Goal: Navigation & Orientation: Find specific page/section

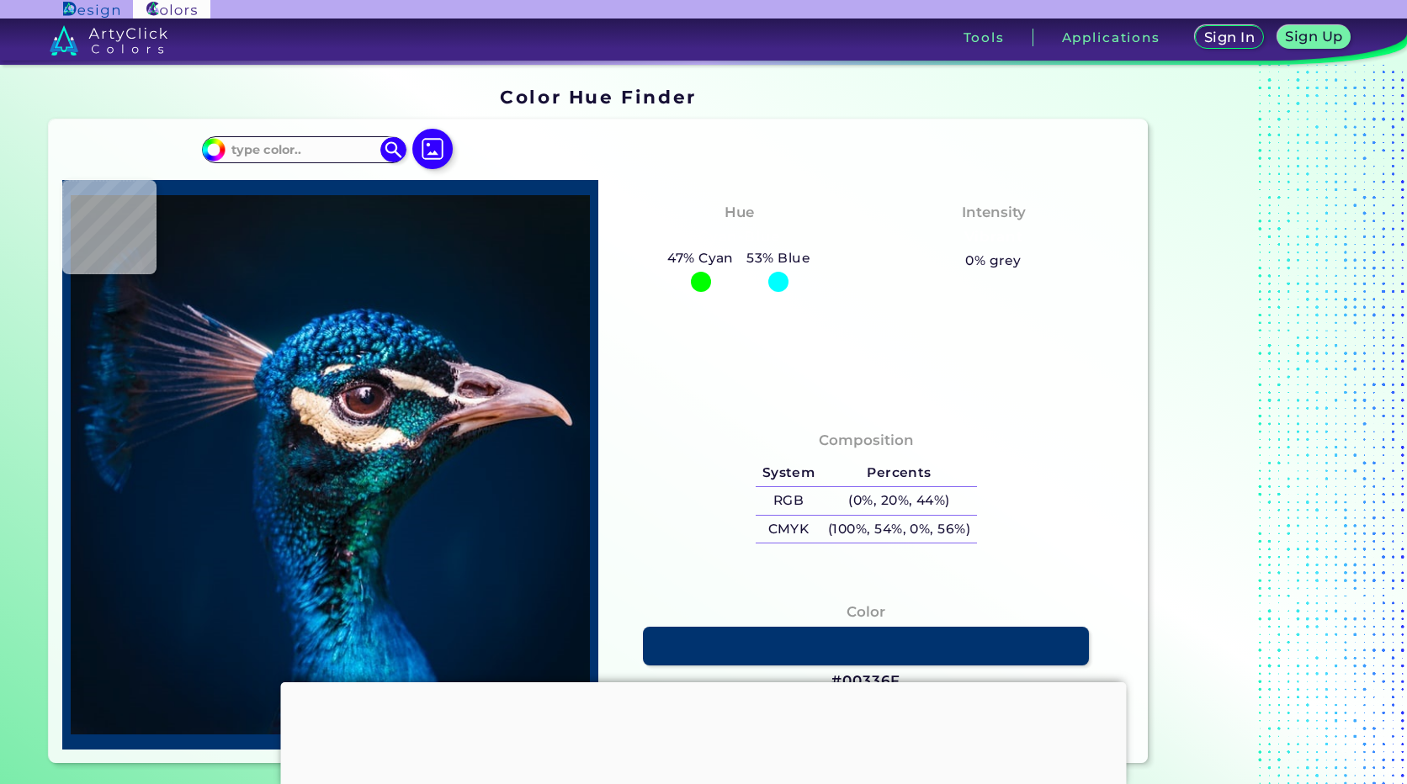
type input "#995f4f"
type input "#995F4F"
type input "#c4a7b7"
type input "#C4A7B7"
type input "#011b34"
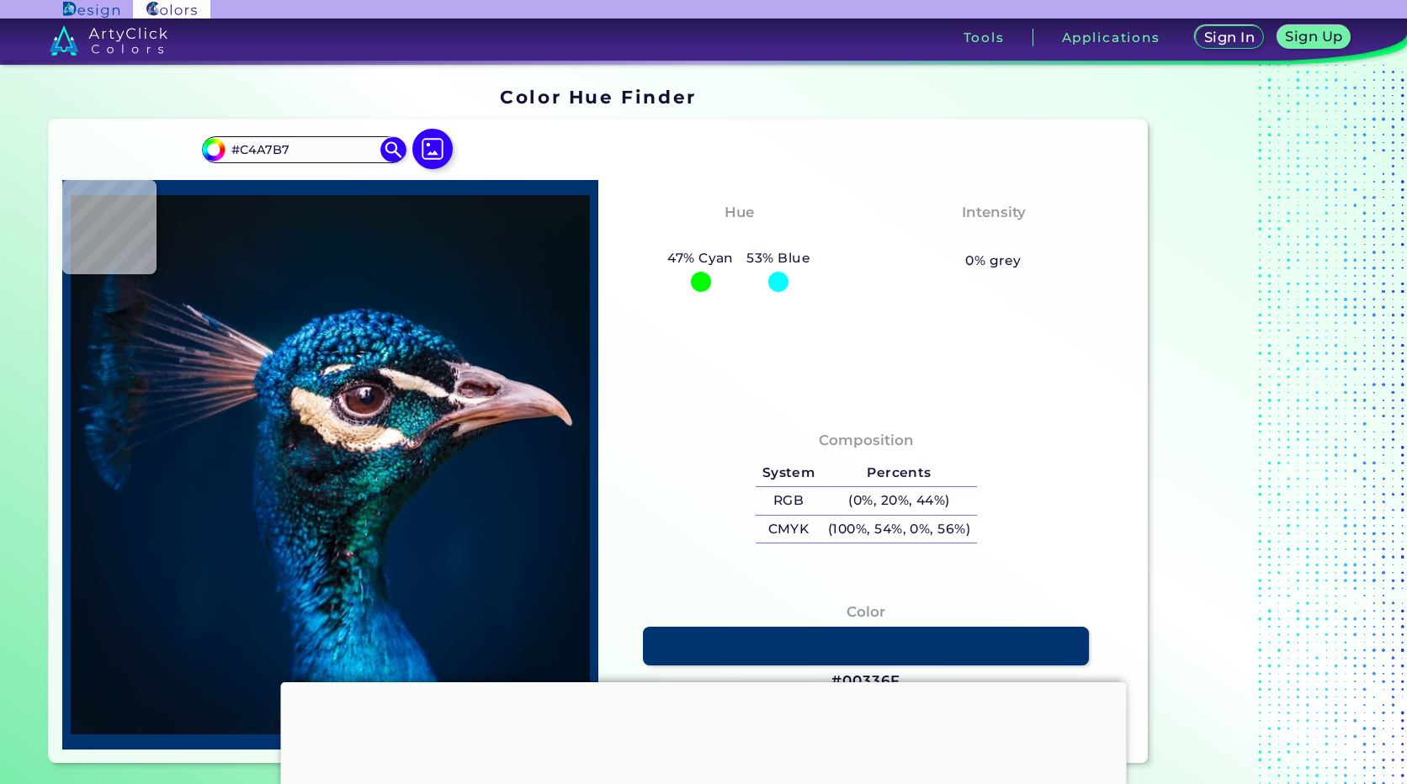
type input "#011B34"
type input "#001830"
type input "#00192f"
type input "#00192F"
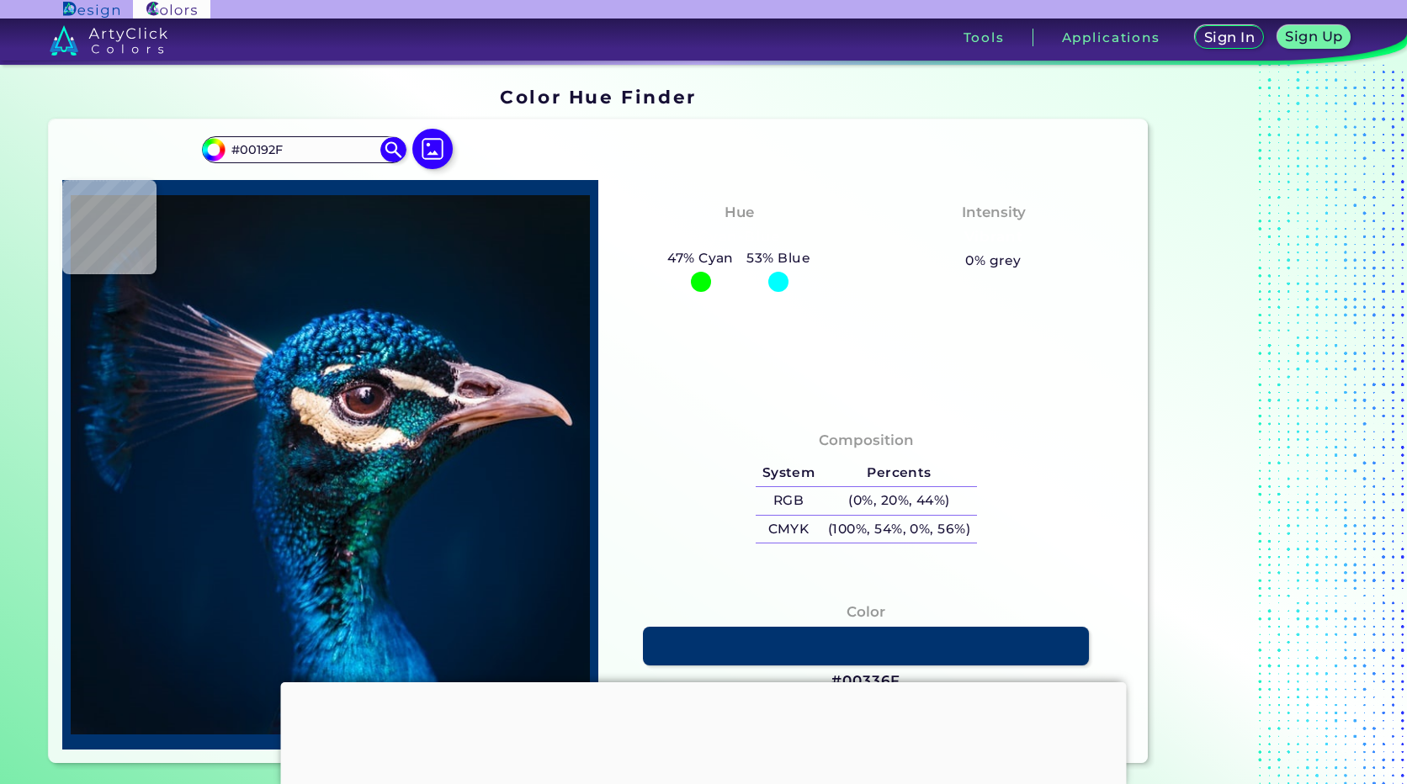
type input "#00192d"
type input "#00192D"
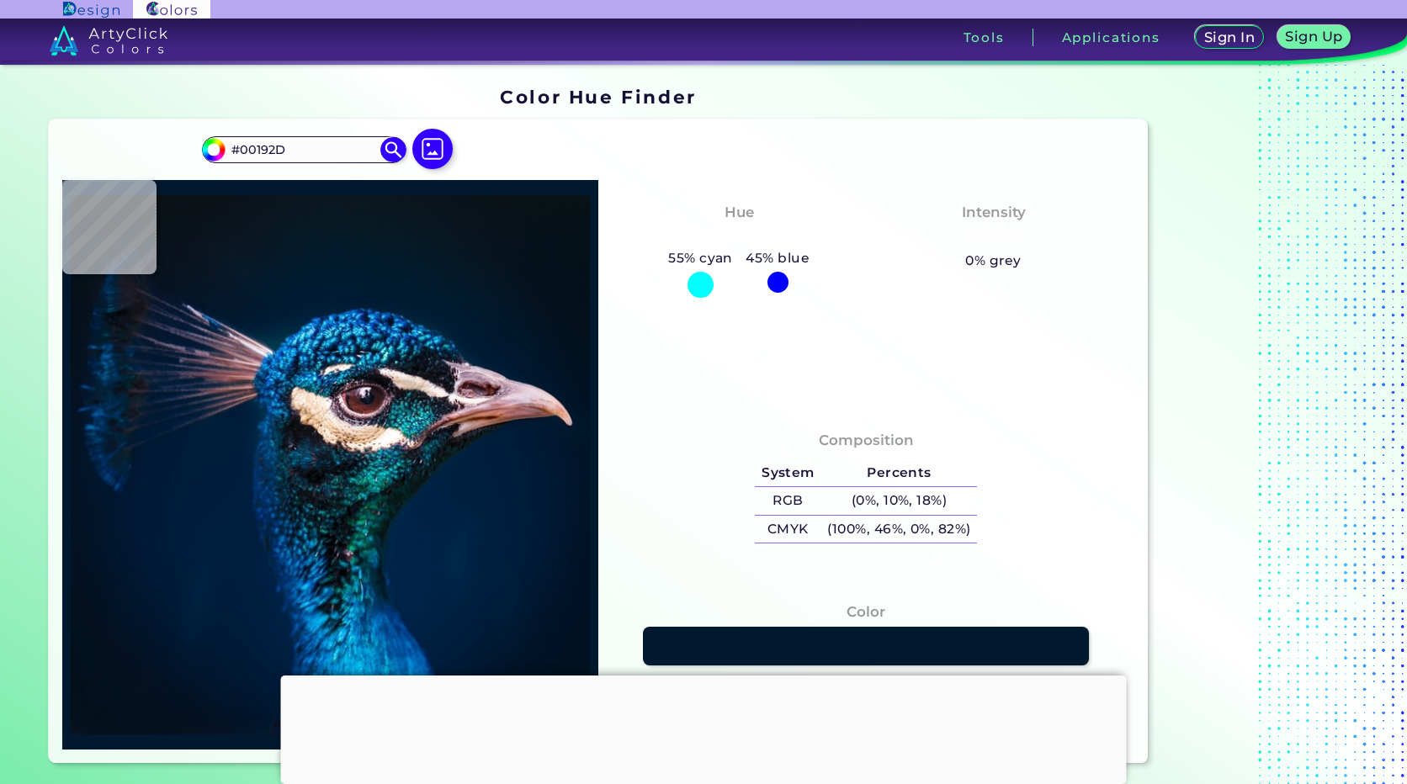
type input "#00192e"
type input "#00192E"
type input "#00192d"
type input "#00192D"
type input "#03192e"
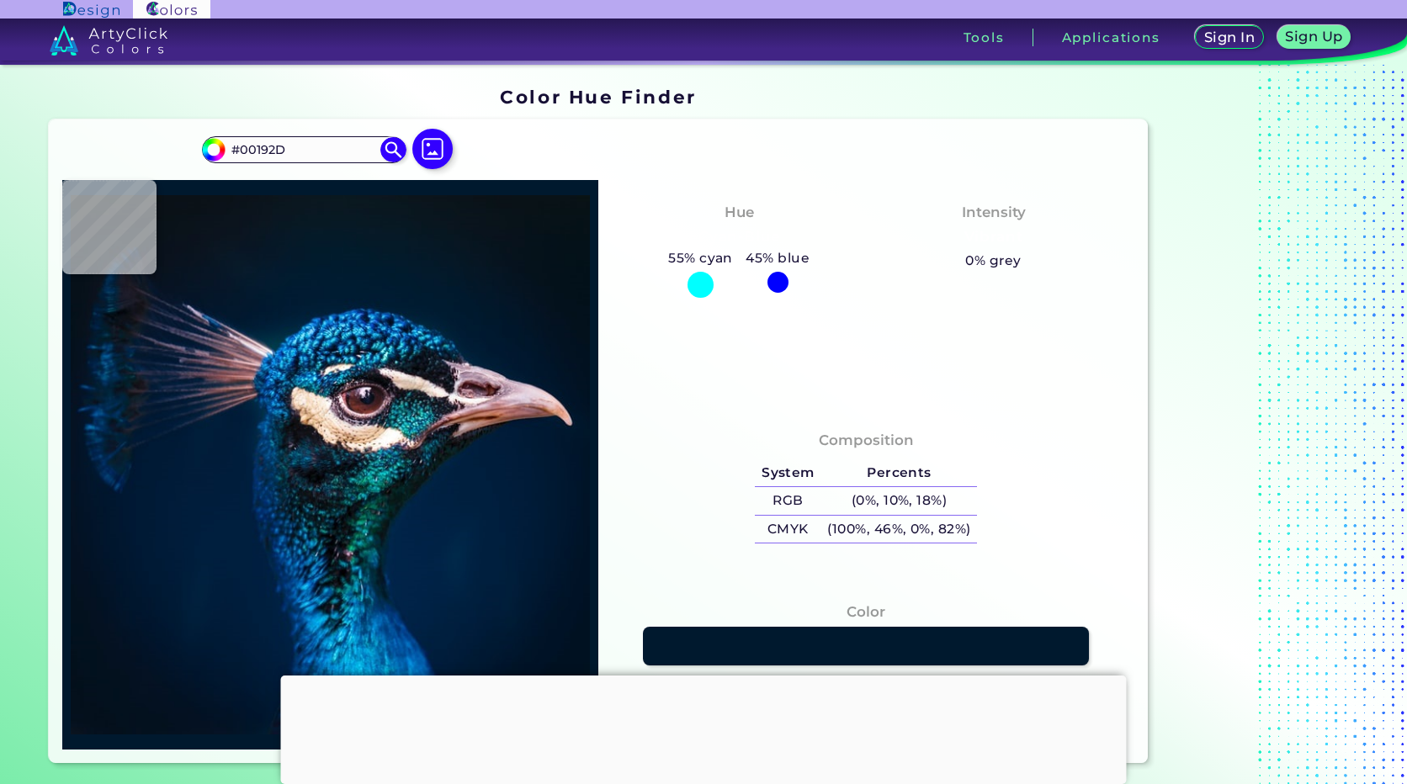
type input "#03192E"
type input "#02192e"
type input "#02192E"
type input "#011a2e"
type input "#011A2E"
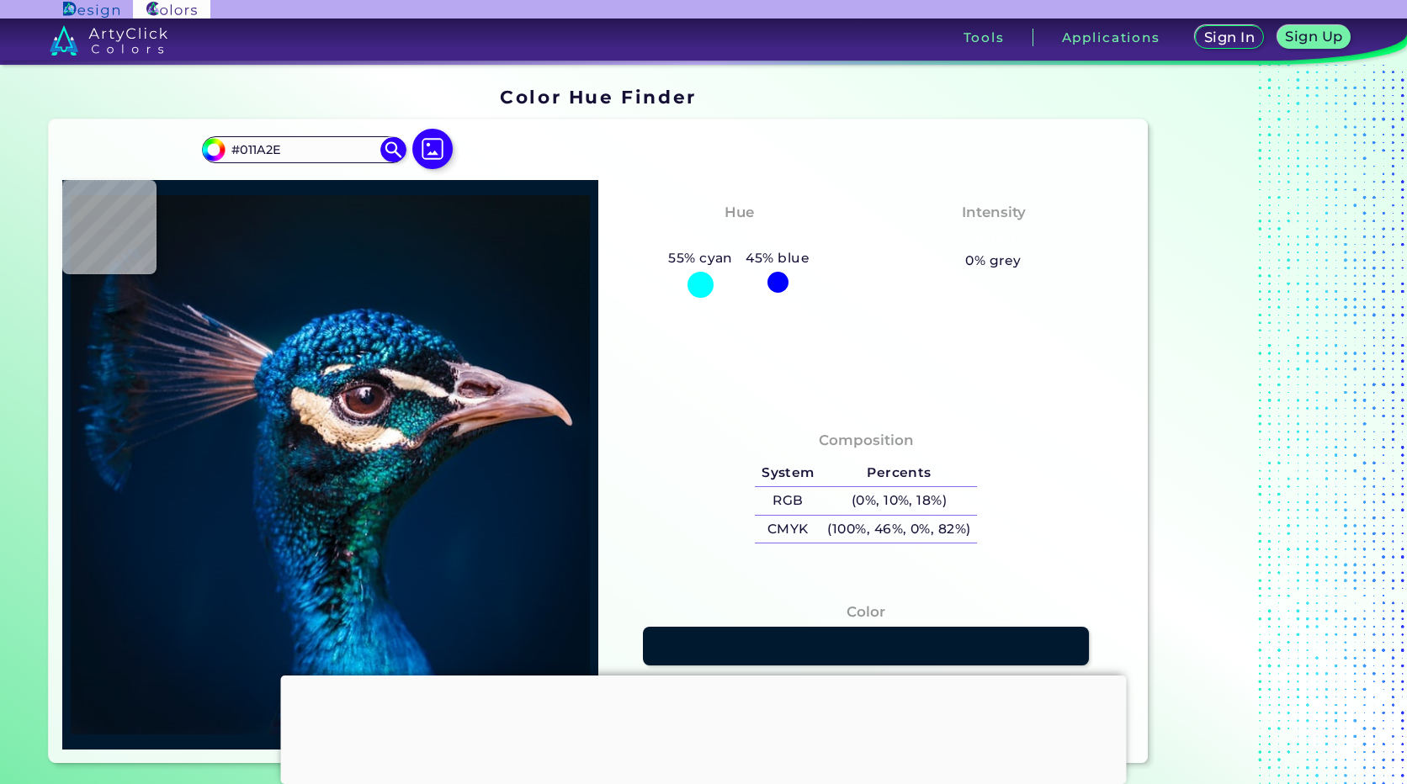
type input "#001b2e"
type input "#001B2E"
type input "#001b2f"
type input "#001B2F"
type input "#001b30"
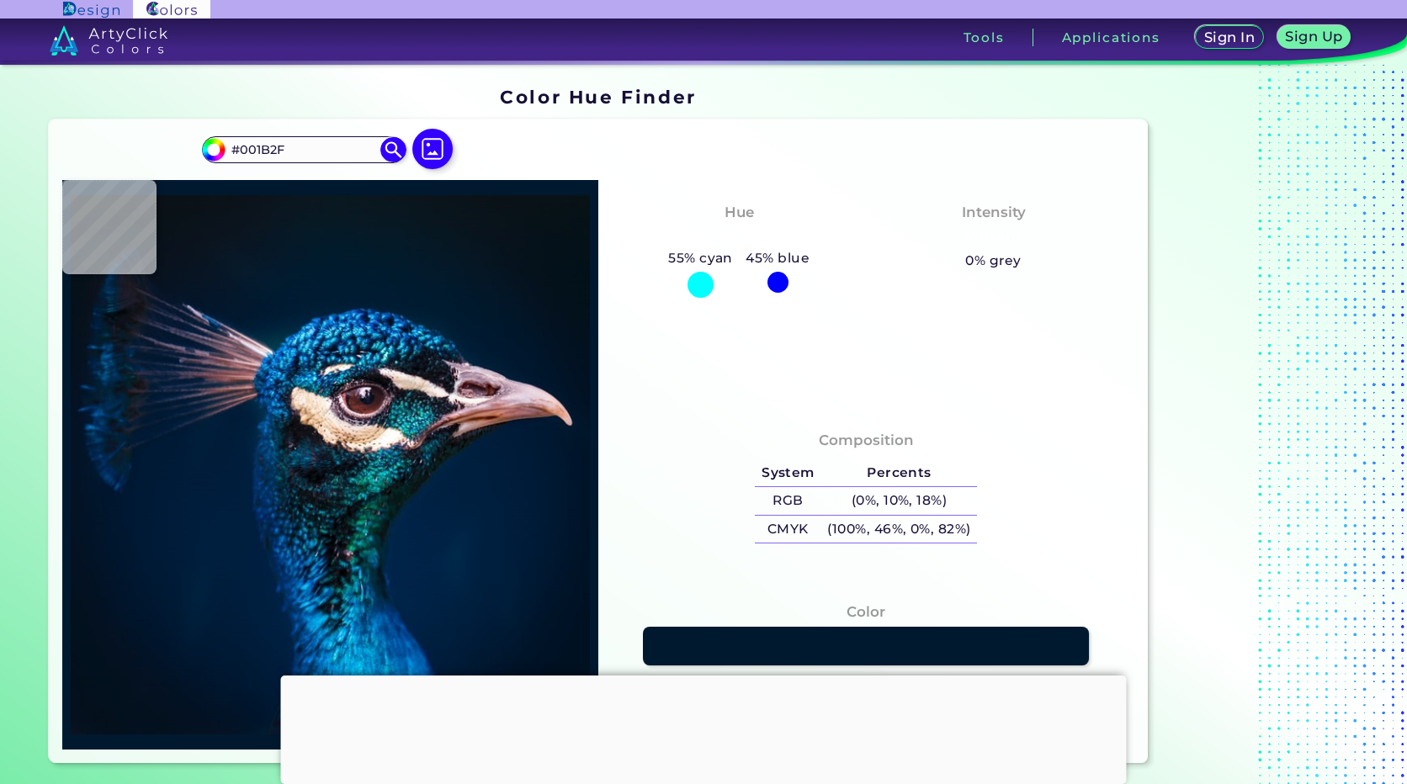
type input "#001B30"
type input "#001a31"
type input "#001A31"
type input "#001b30"
type input "#001B30"
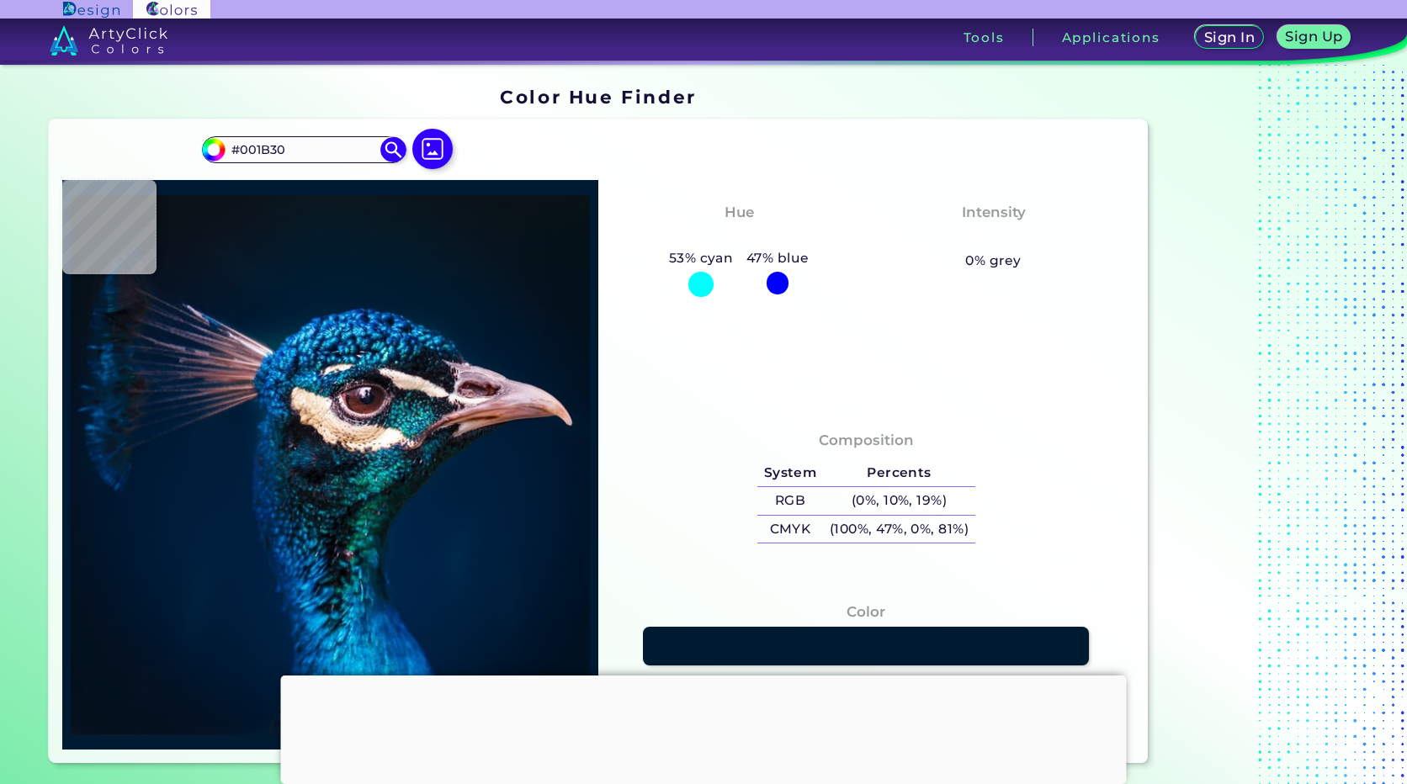
type input "#001b2e"
type input "#001B2E"
type input "#031a2c"
type input "#031A2C"
type input "#06192a"
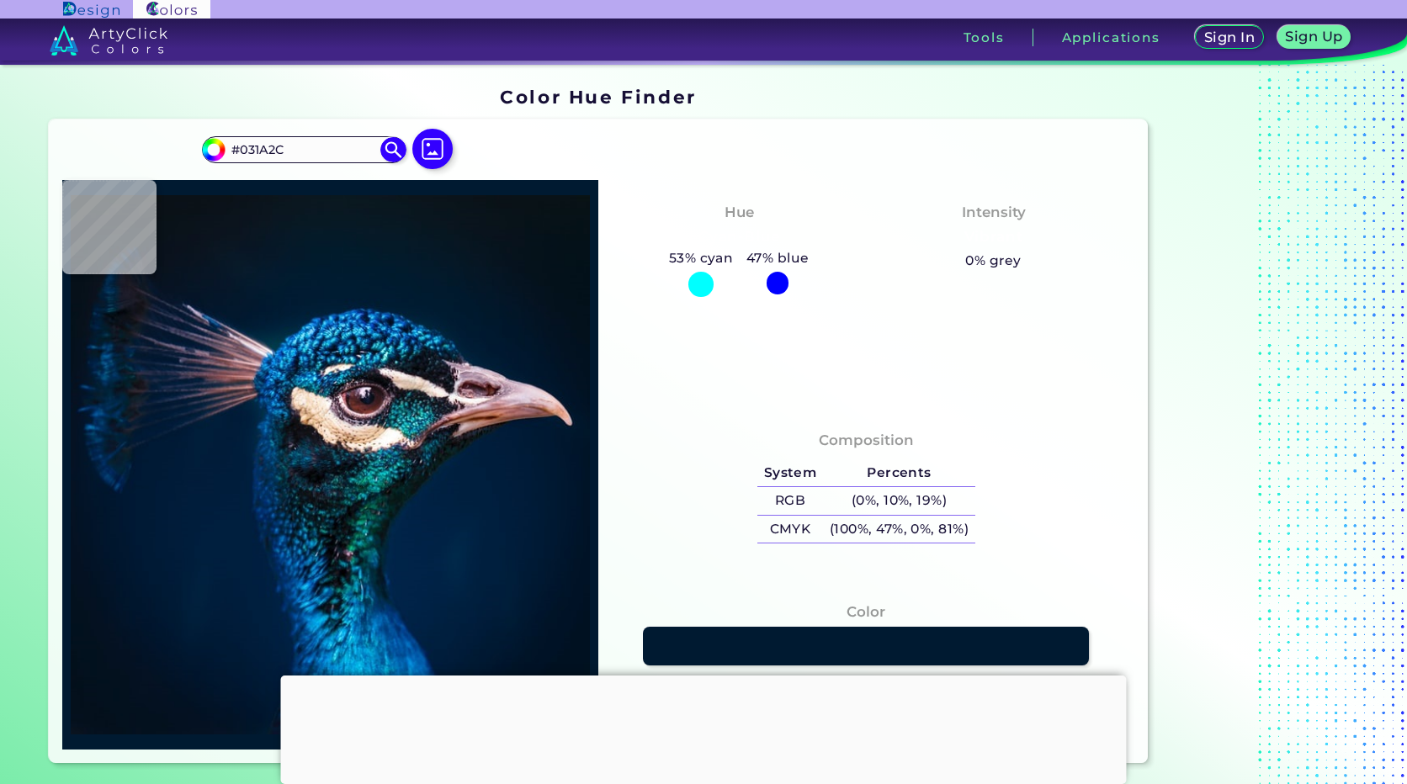
type input "#06192A"
type input "#071828"
type input "#081a28"
type input "#081A28"
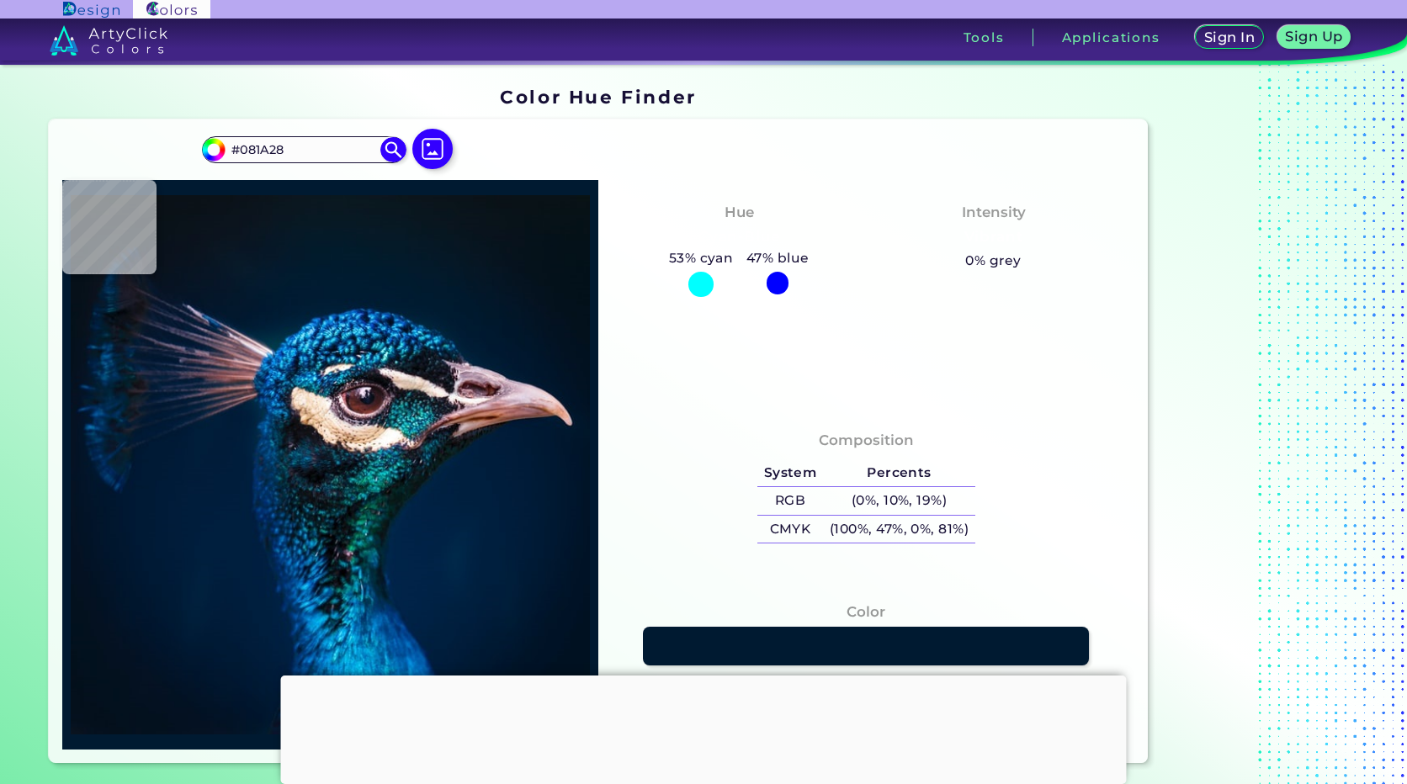
type input "#081827"
type input "#071726"
type input "#091724"
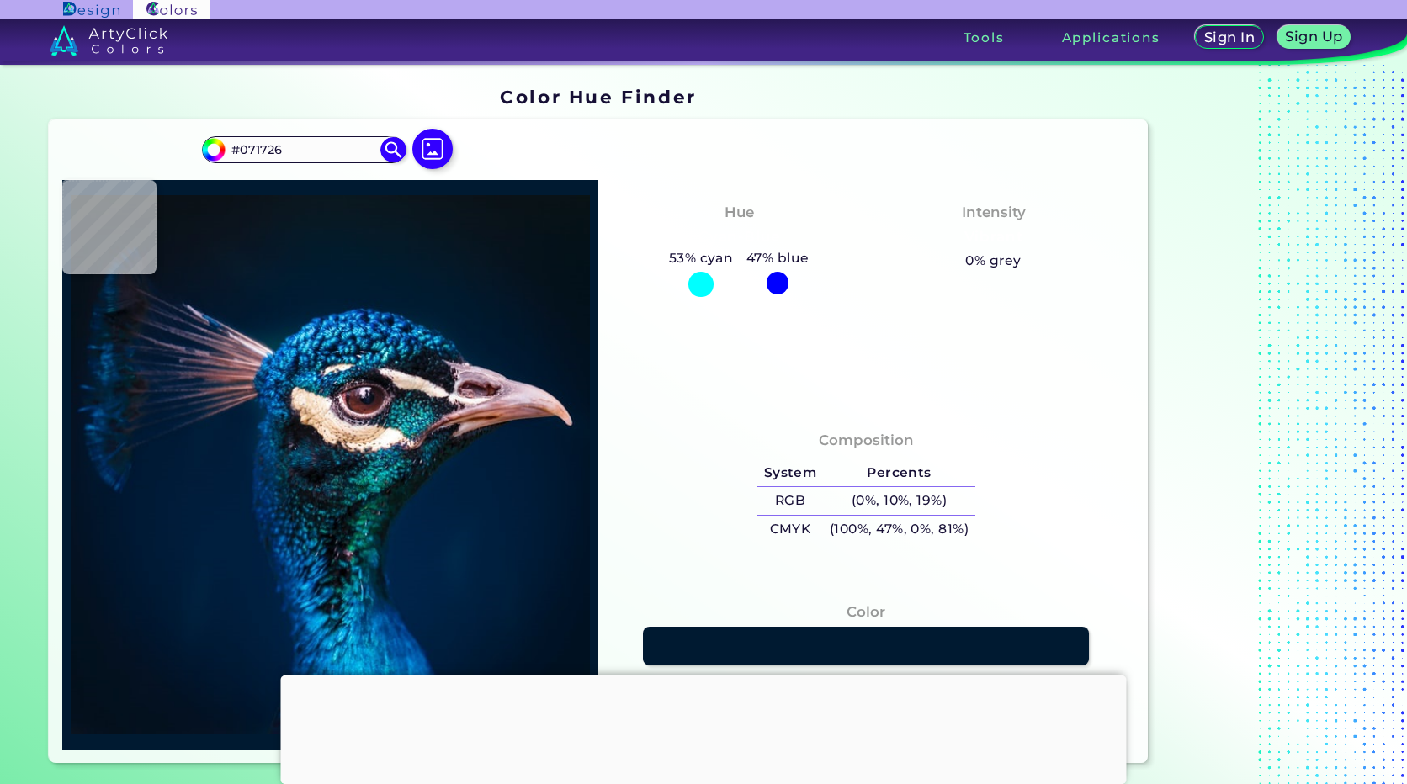
type input "#091724"
type input "#081623"
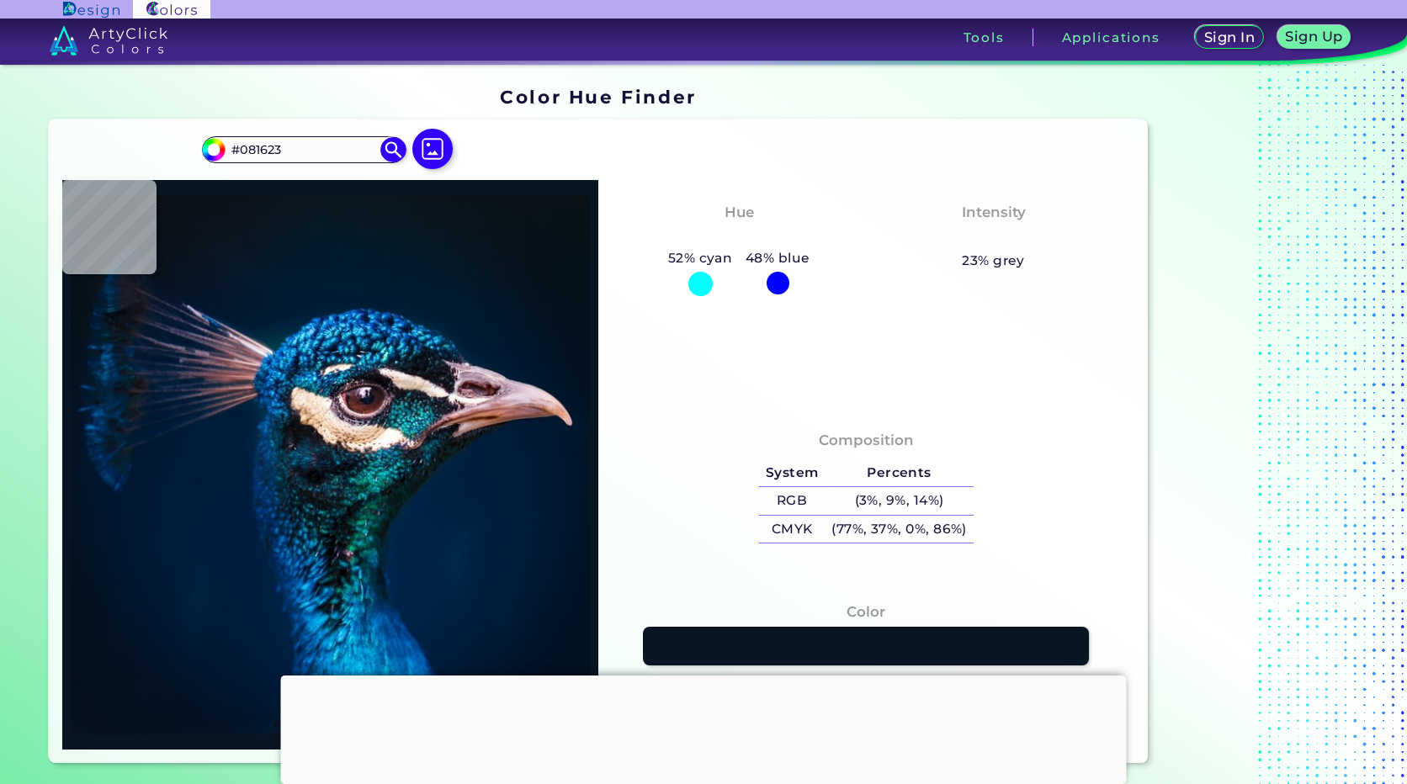
type input "#081321"
type input "#0a1420"
type input "#0A1420"
type input "#09131d"
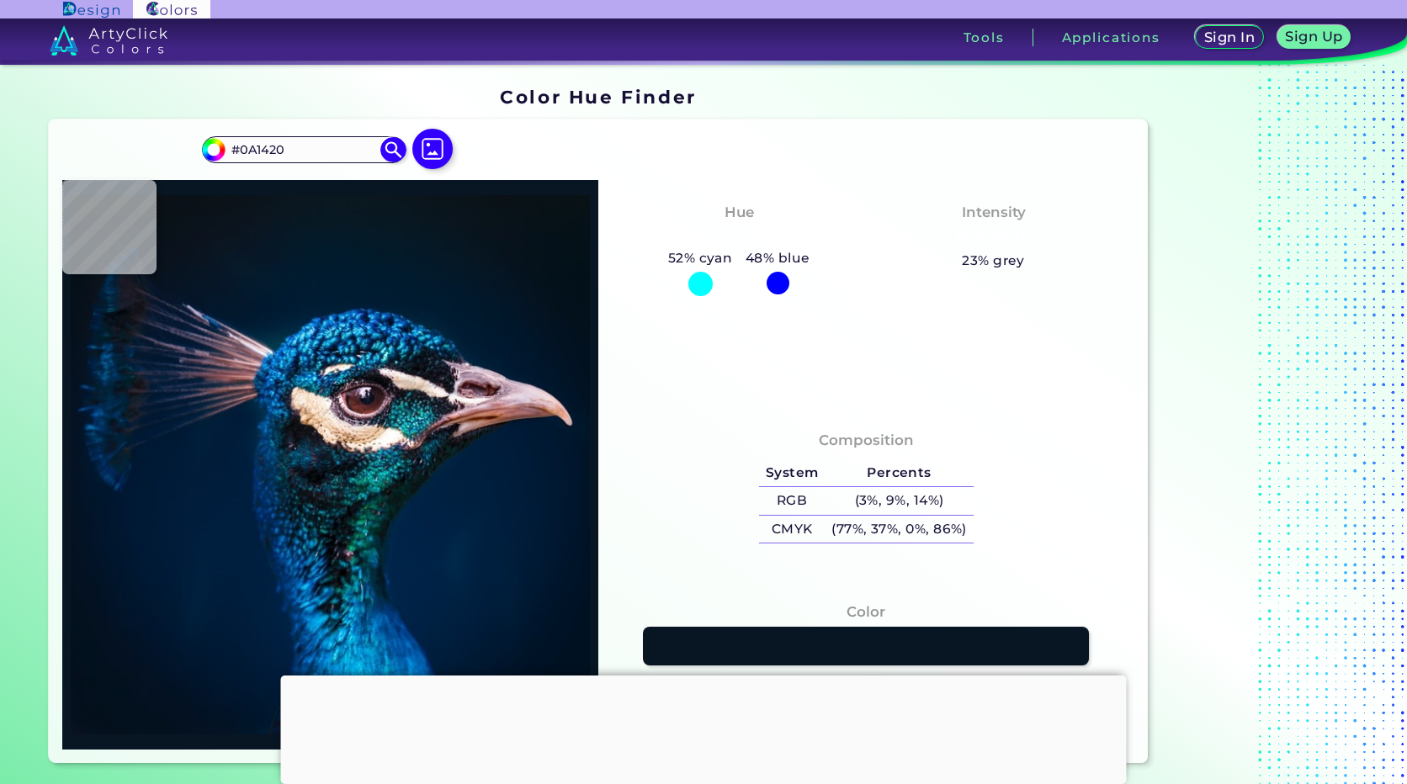
type input "#09131D"
type input "#0a121d"
type input "#0A121D"
type input "#09111c"
type input "#09111C"
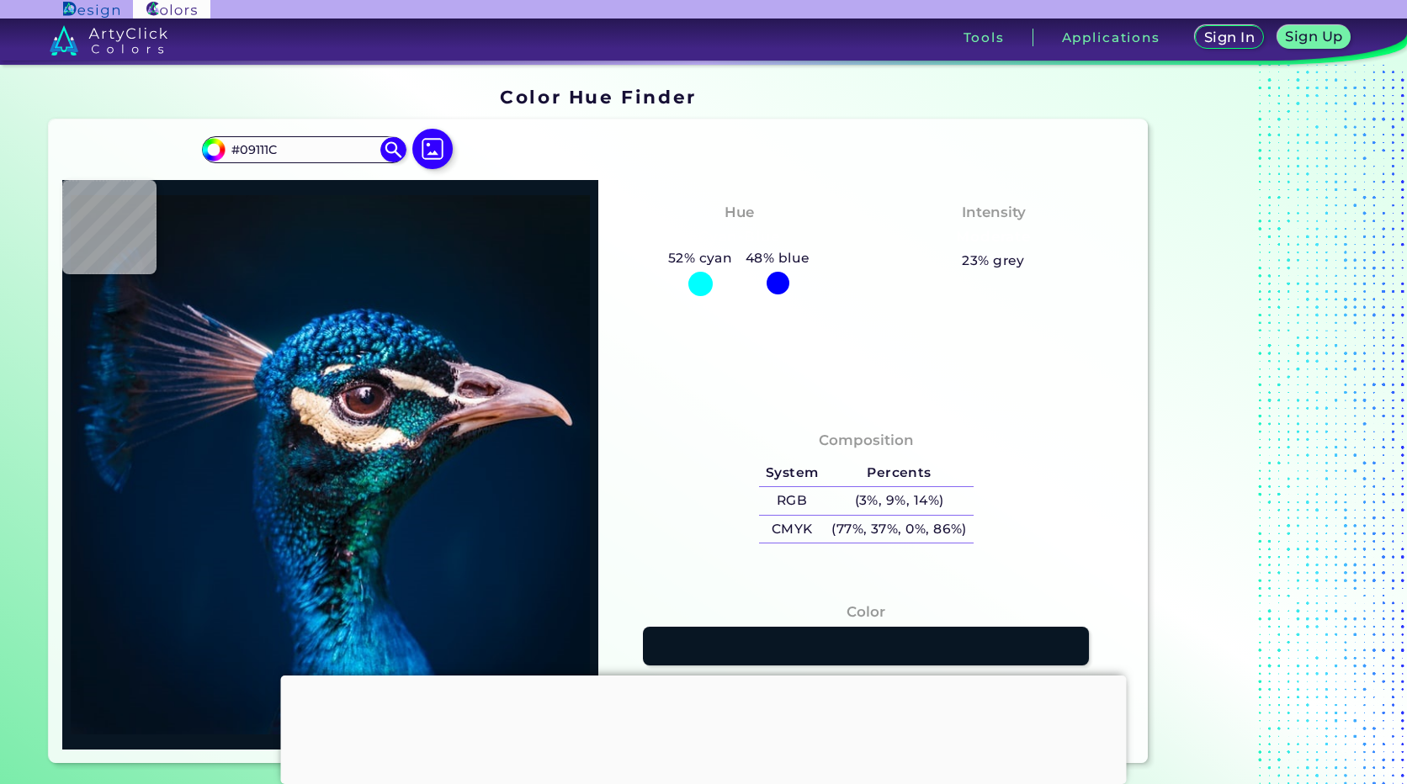
type input "#09111b"
type input "#09111B"
type input "#09121b"
type input "#09121B"
type input "#09111c"
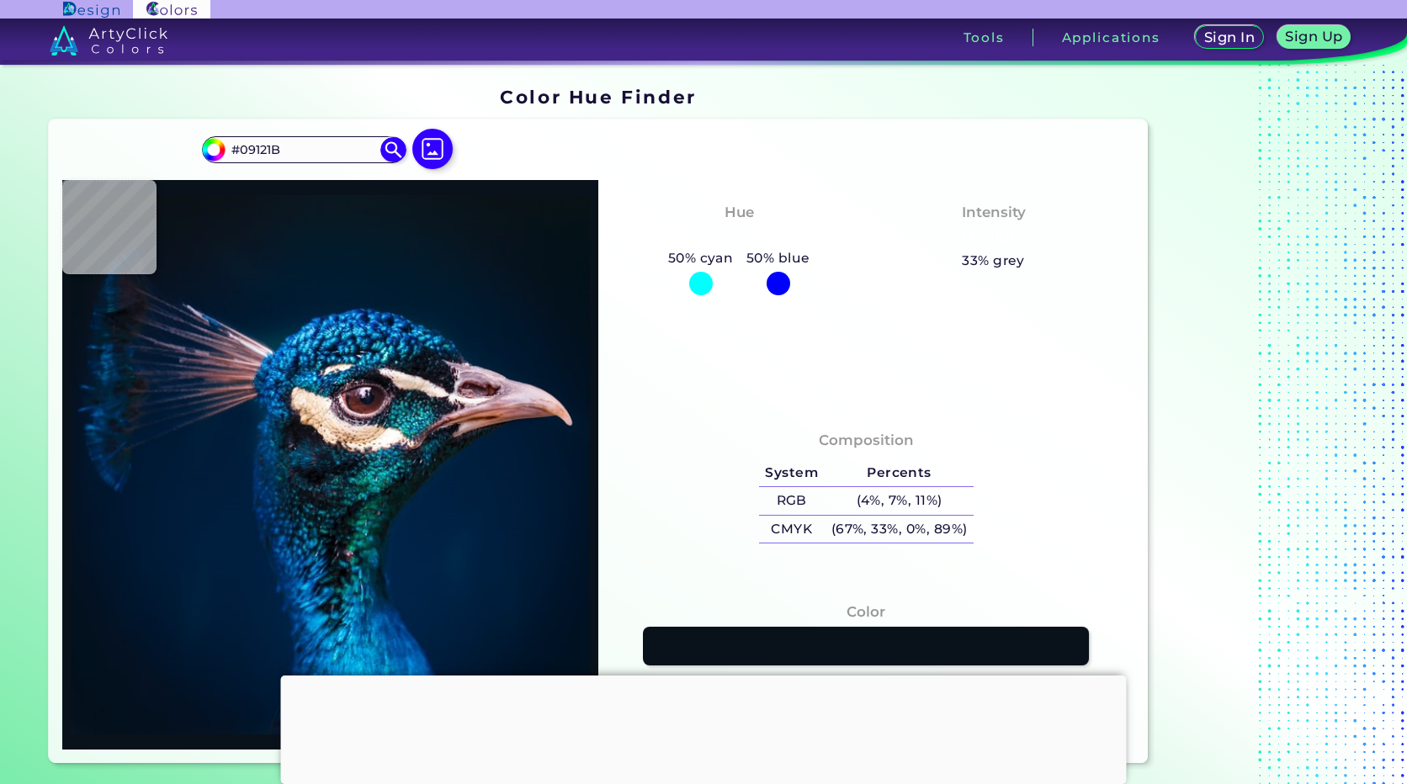
type input "#09111C"
type input "#09131d"
type input "#09131D"
type input "#07131f"
type input "#07131F"
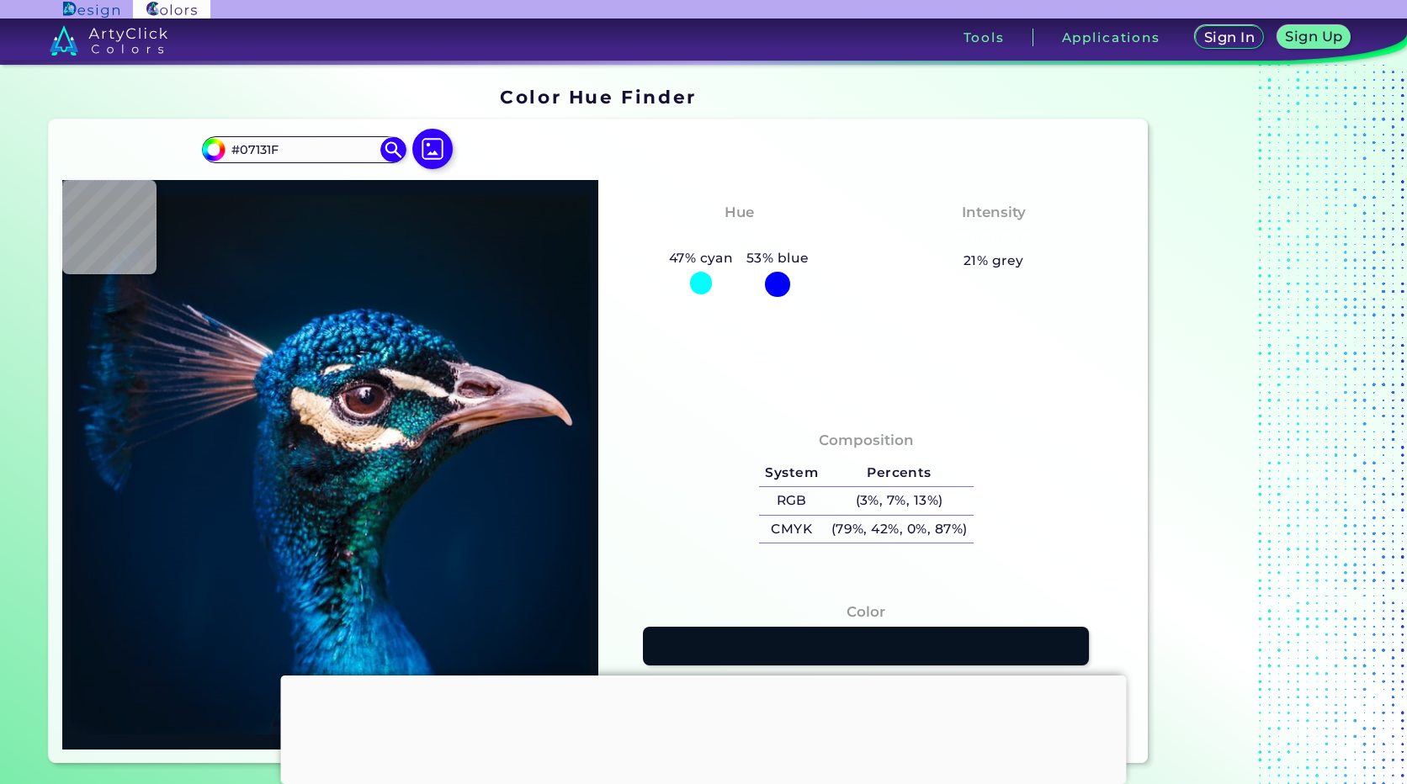
type input "#071321"
type input "#071323"
type input "#091223"
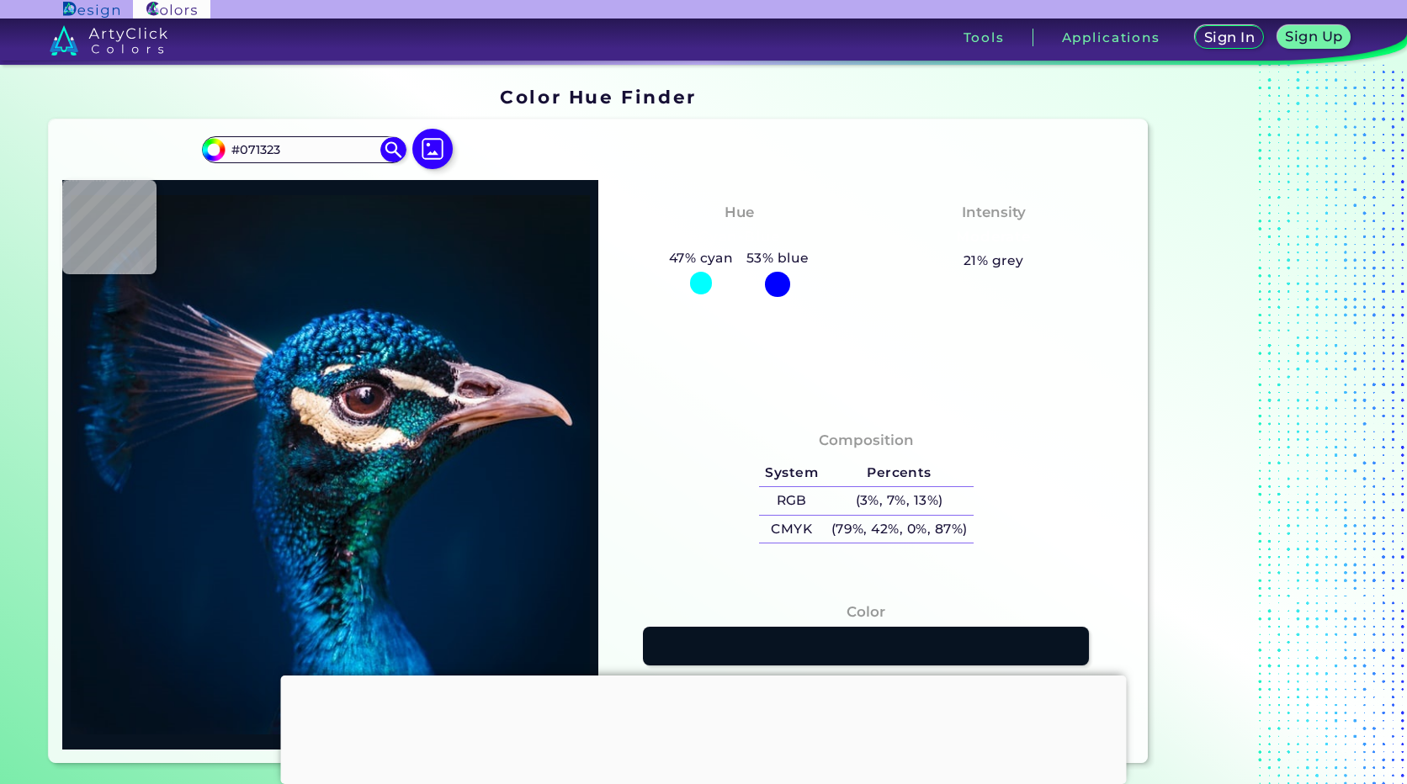
type input "#091223"
type input "#071424"
type input "#071425"
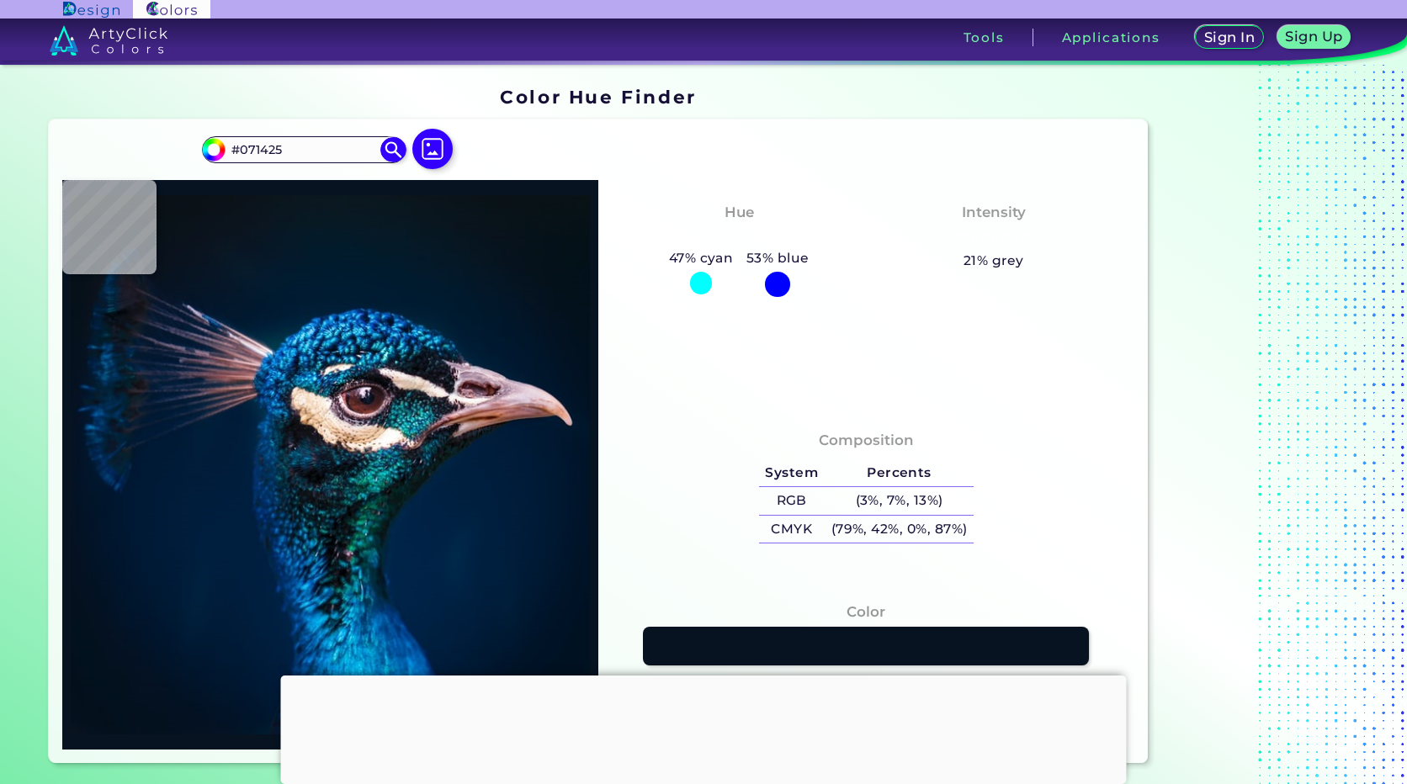
type input "#051525"
type input "#051425"
type input "#051427"
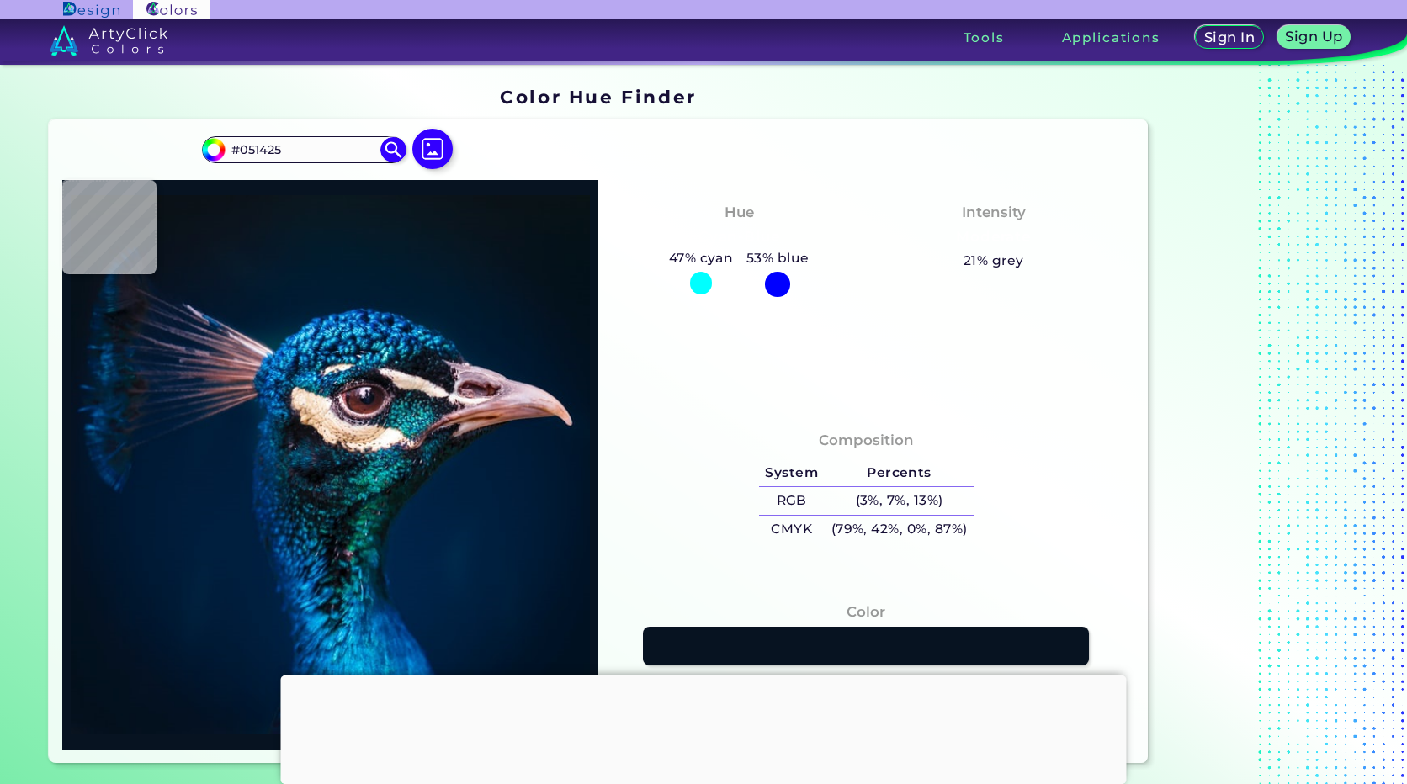
type input "#051427"
type input "#091223"
type input "#07131f"
type input "#07131F"
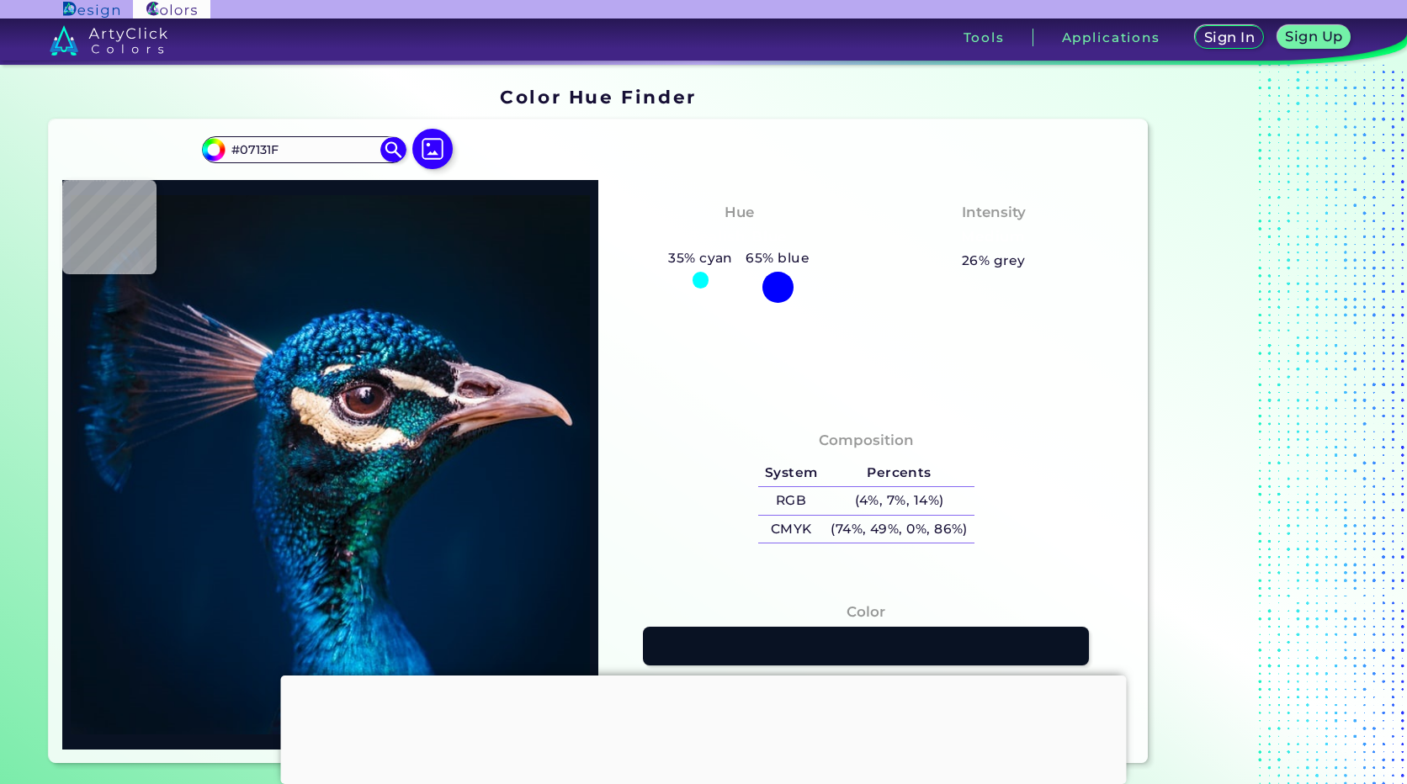
type input "#09131f"
type input "#09131F"
type input "#061626"
type input "#061528"
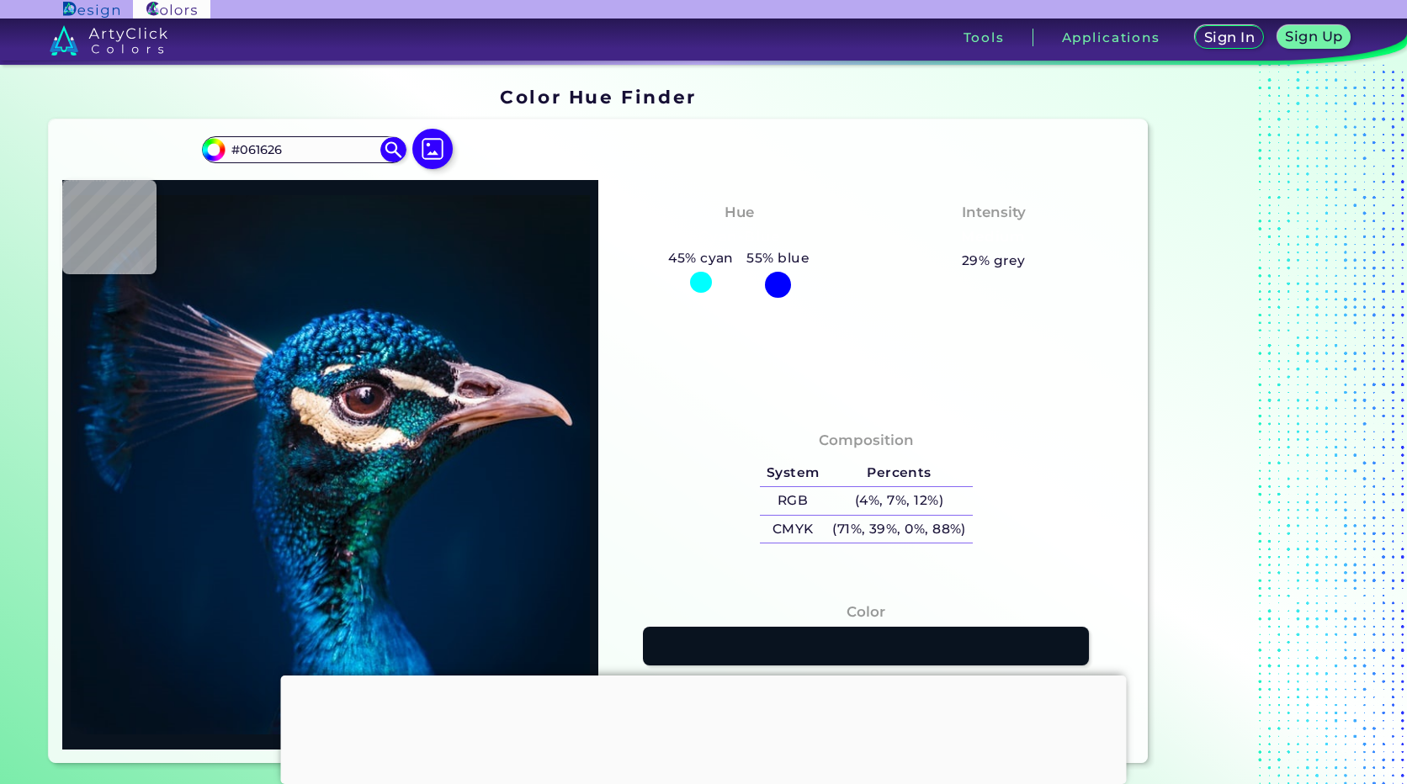
type input "#061528"
type input "#04162a"
type input "#04162A"
type input "#03182b"
type input "#03182B"
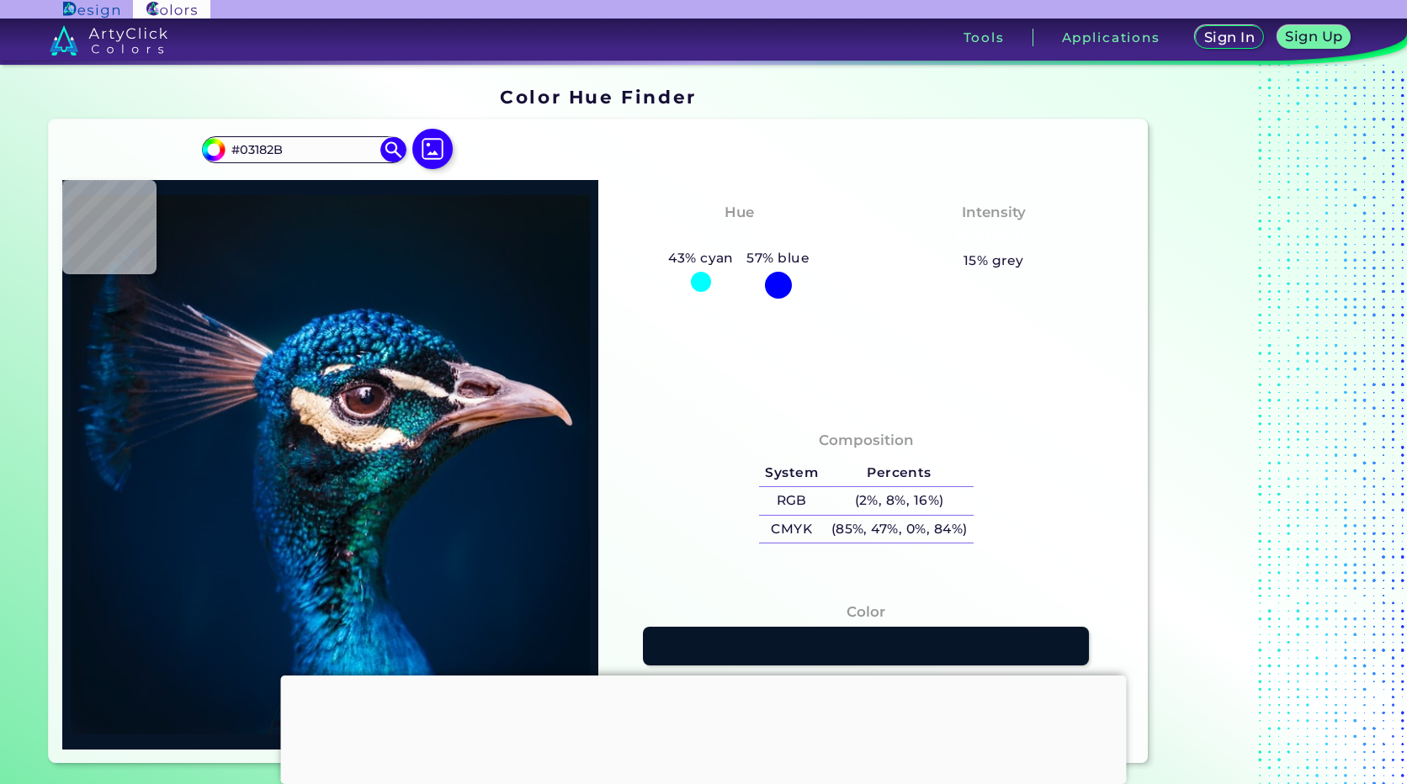
type input "#03182d"
type input "#03182D"
type input "#02172e"
type input "#02172E"
type input "#02182f"
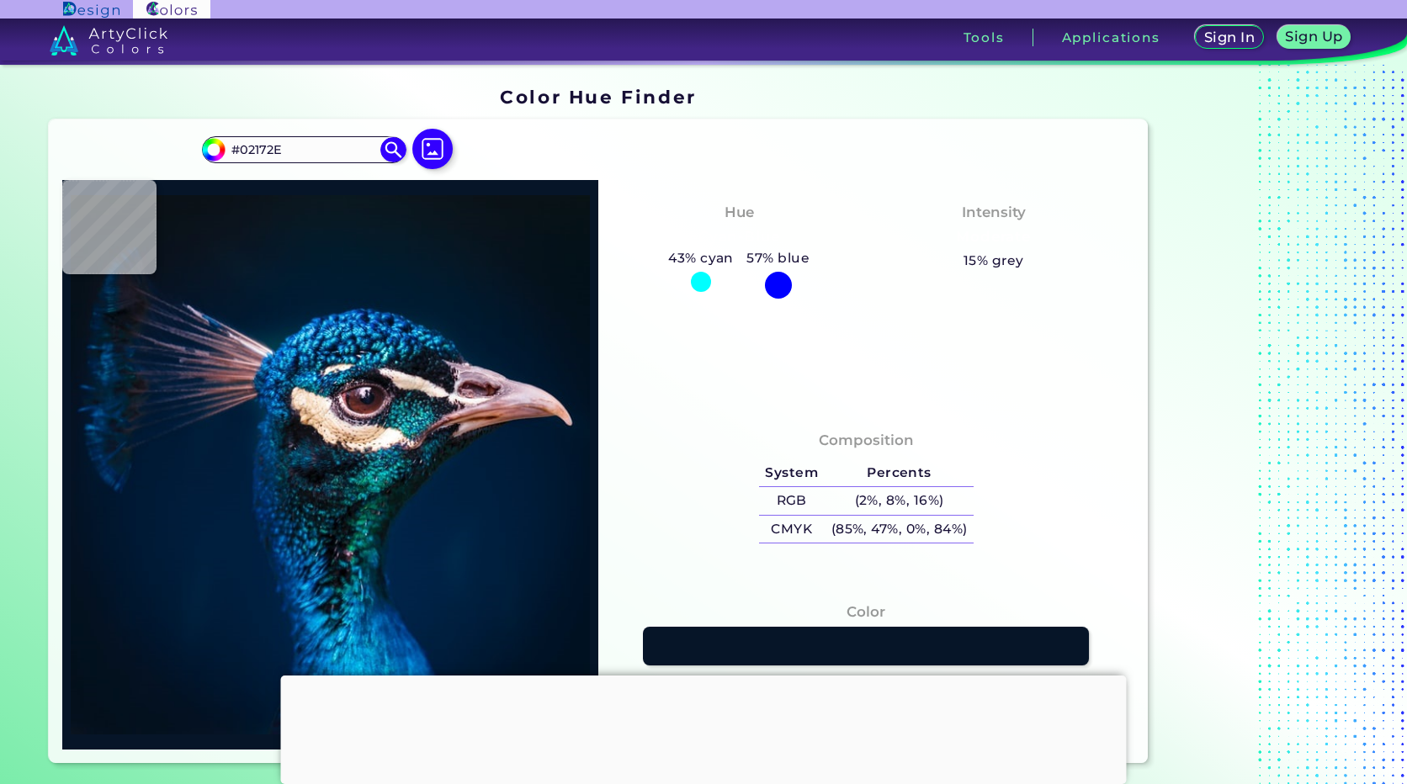
type input "#02182F"
type input "#021a32"
type input "#021A32"
type input "#011b32"
type input "#011B32"
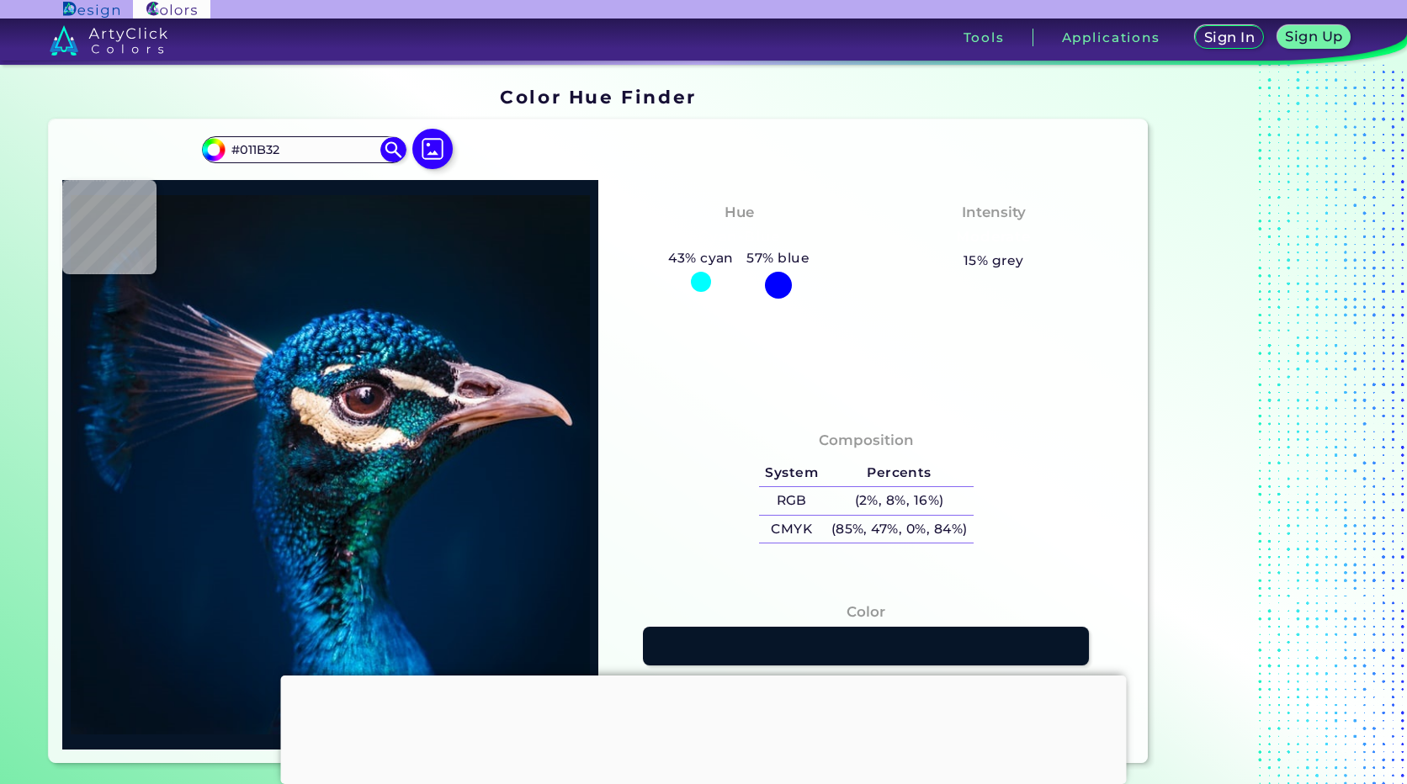
type input "#011c34"
type input "#011C34"
type input "#001c36"
type input "#001C36"
type input "#002039"
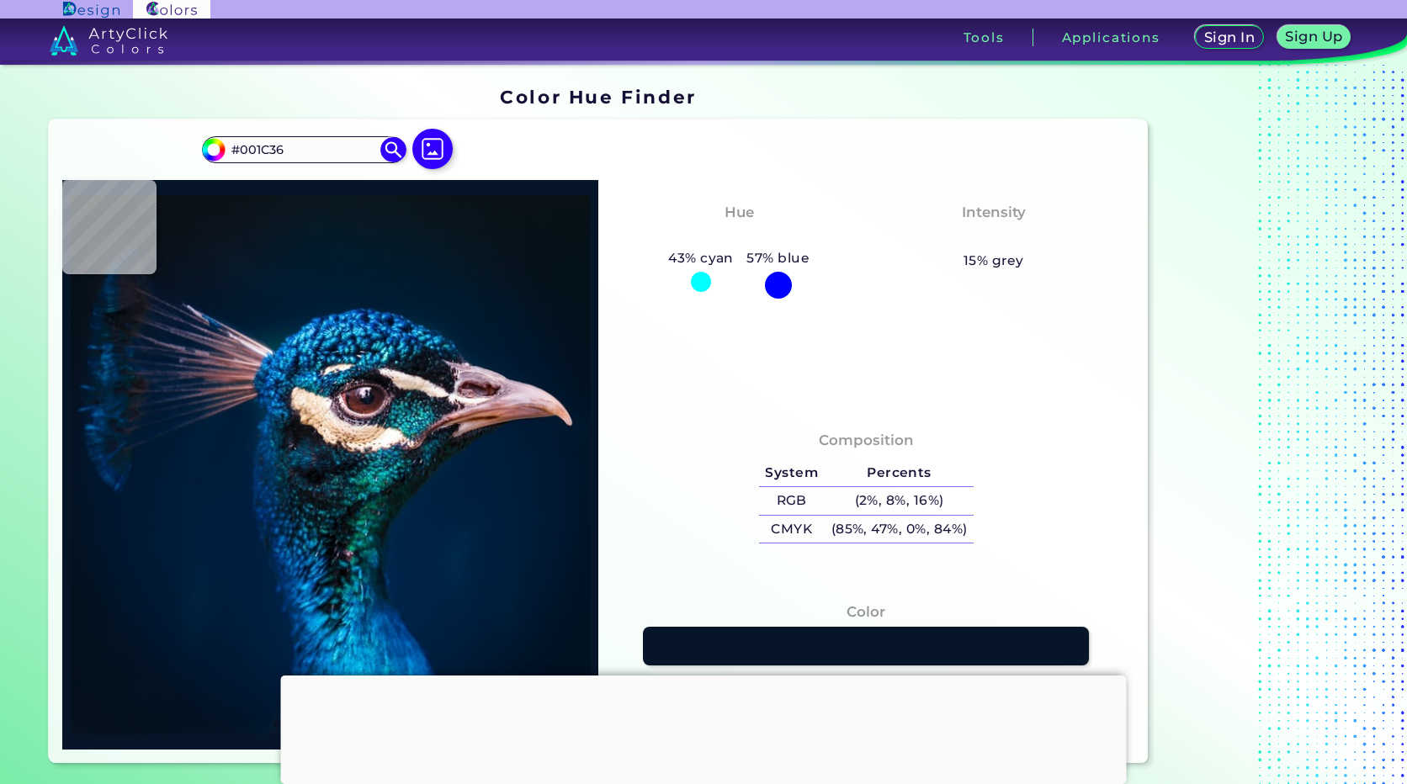
type input "#002039"
type input "#00243c"
type input "#00243C"
type input "#012d41"
type input "#012D41"
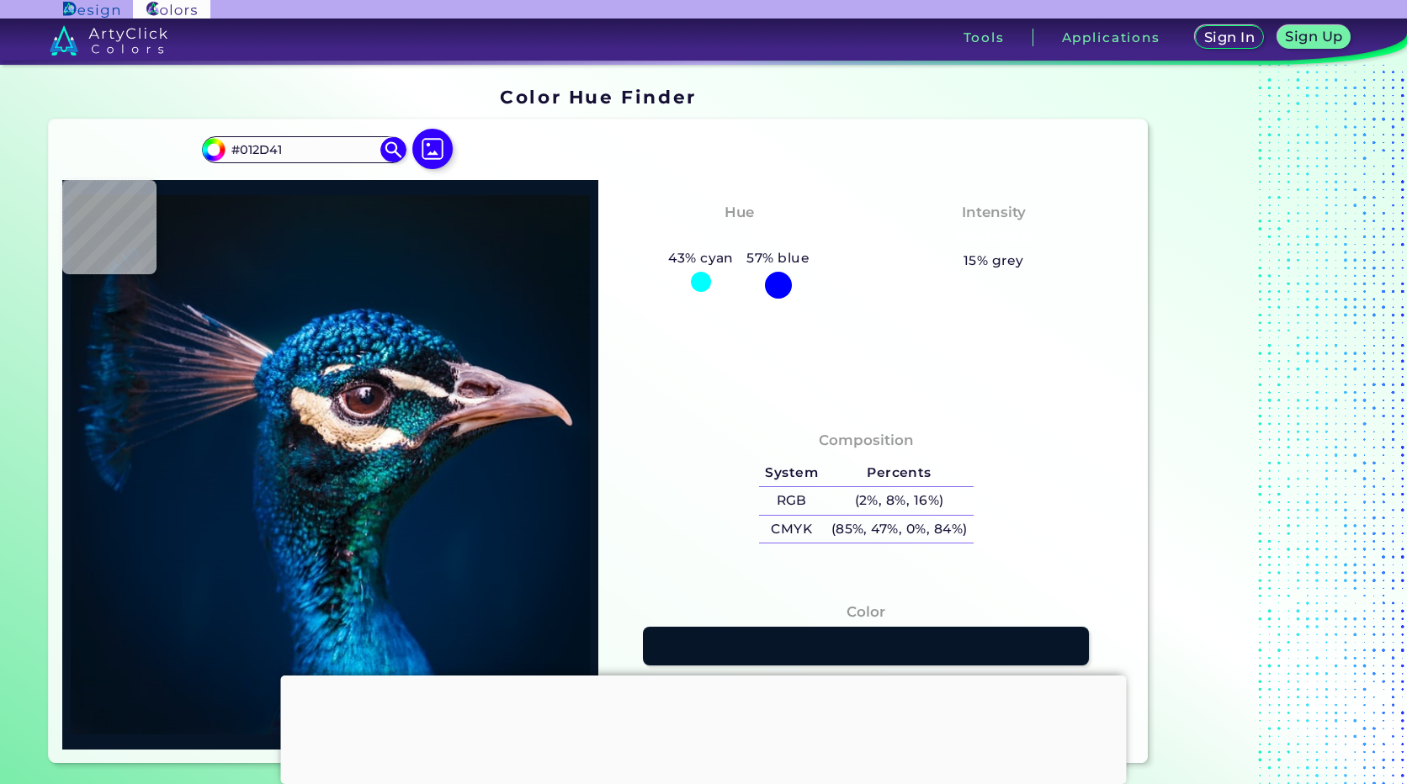
type input "#053245"
type input "#0267af"
type input "#0267AF"
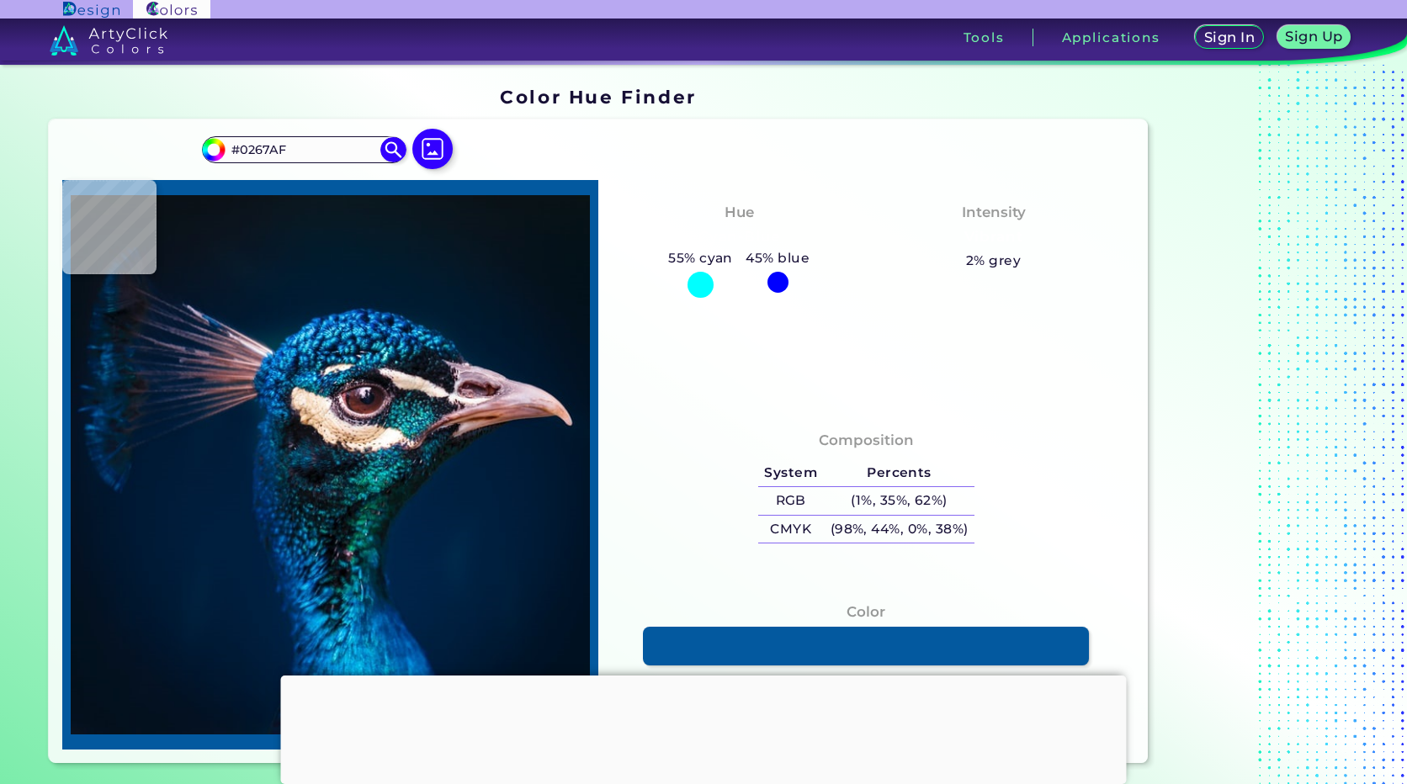
type input "#03599f"
type input "#03599F"
type input "#044077"
type input "#023573"
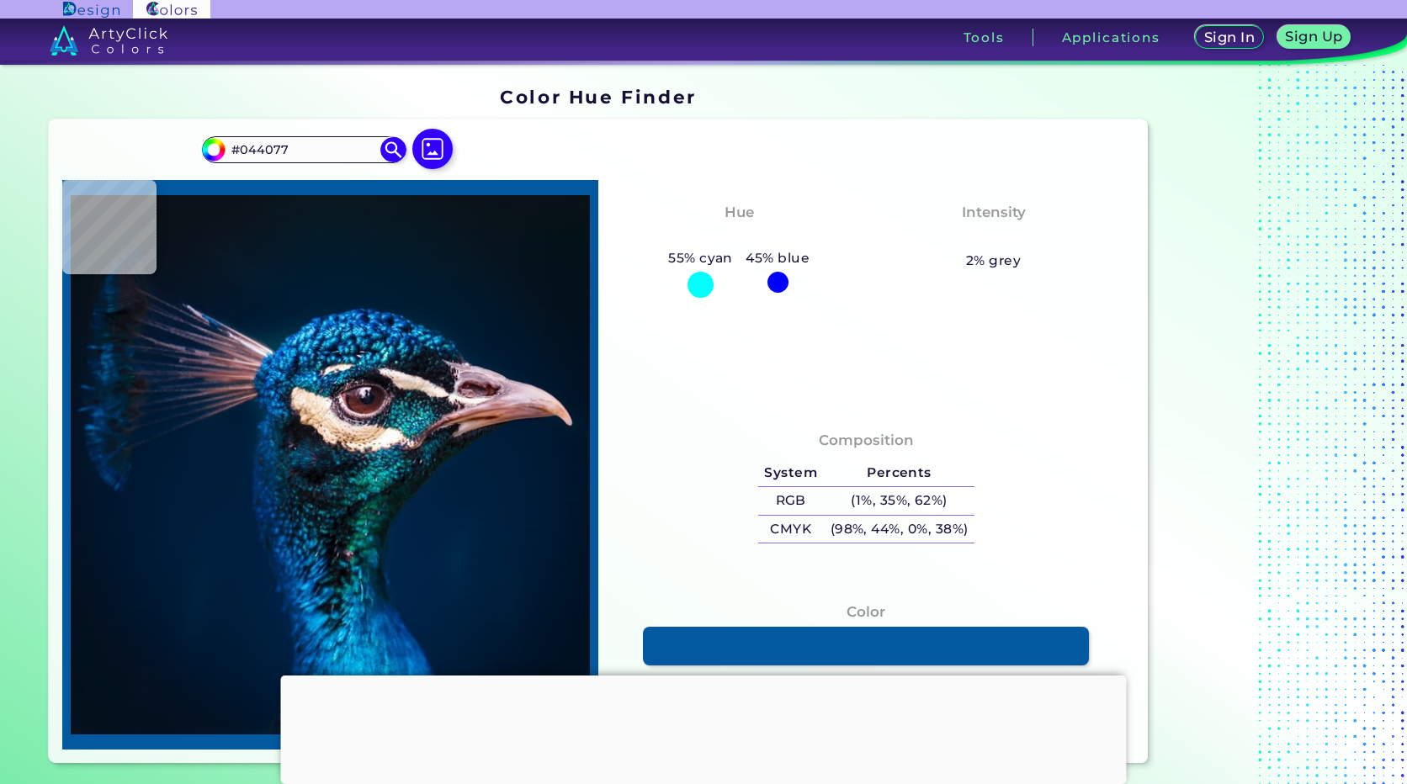
type input "#023573"
type input "#0e74b1"
type input "#0E74B1"
type input "#003e7d"
type input "#003E7D"
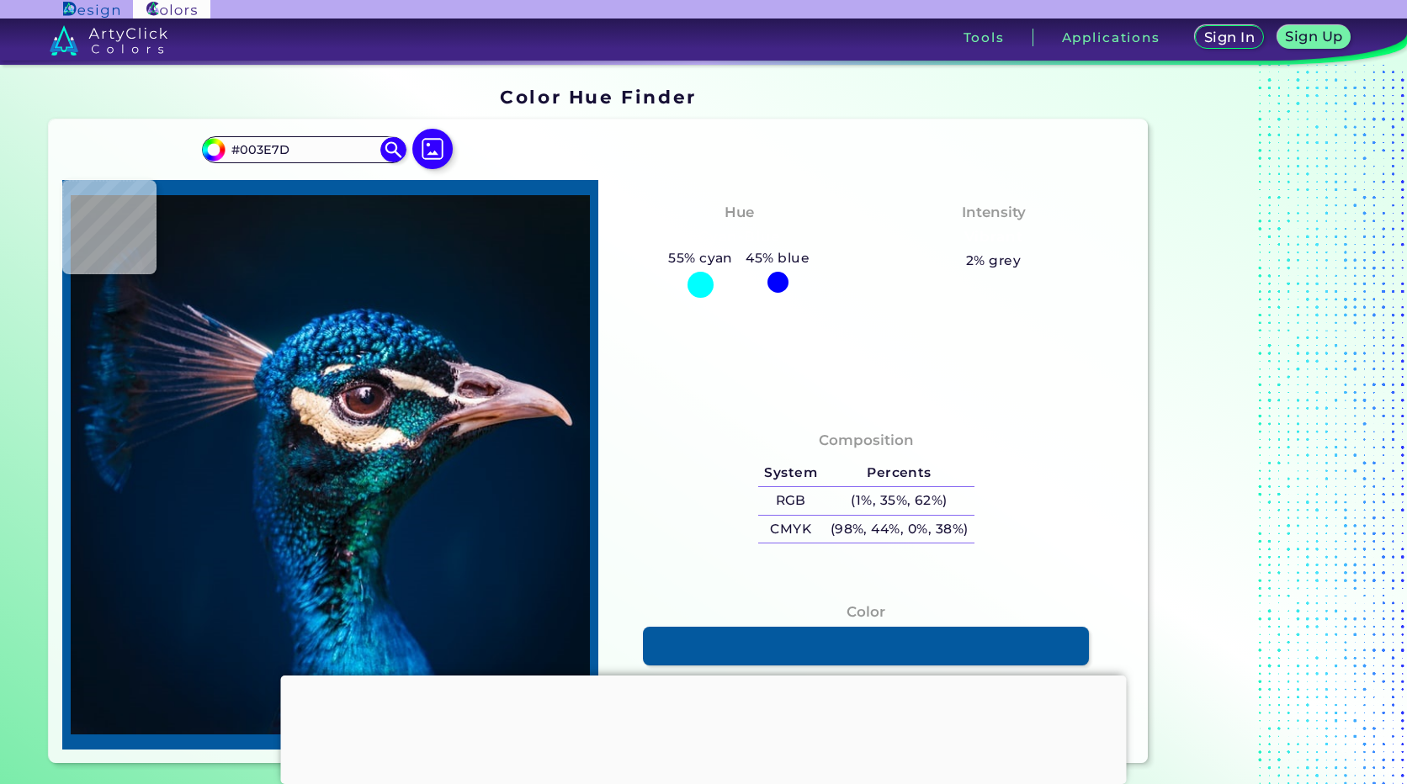
type input "#00224a"
type input "#00224A"
type input "#106281"
type input "#083e62"
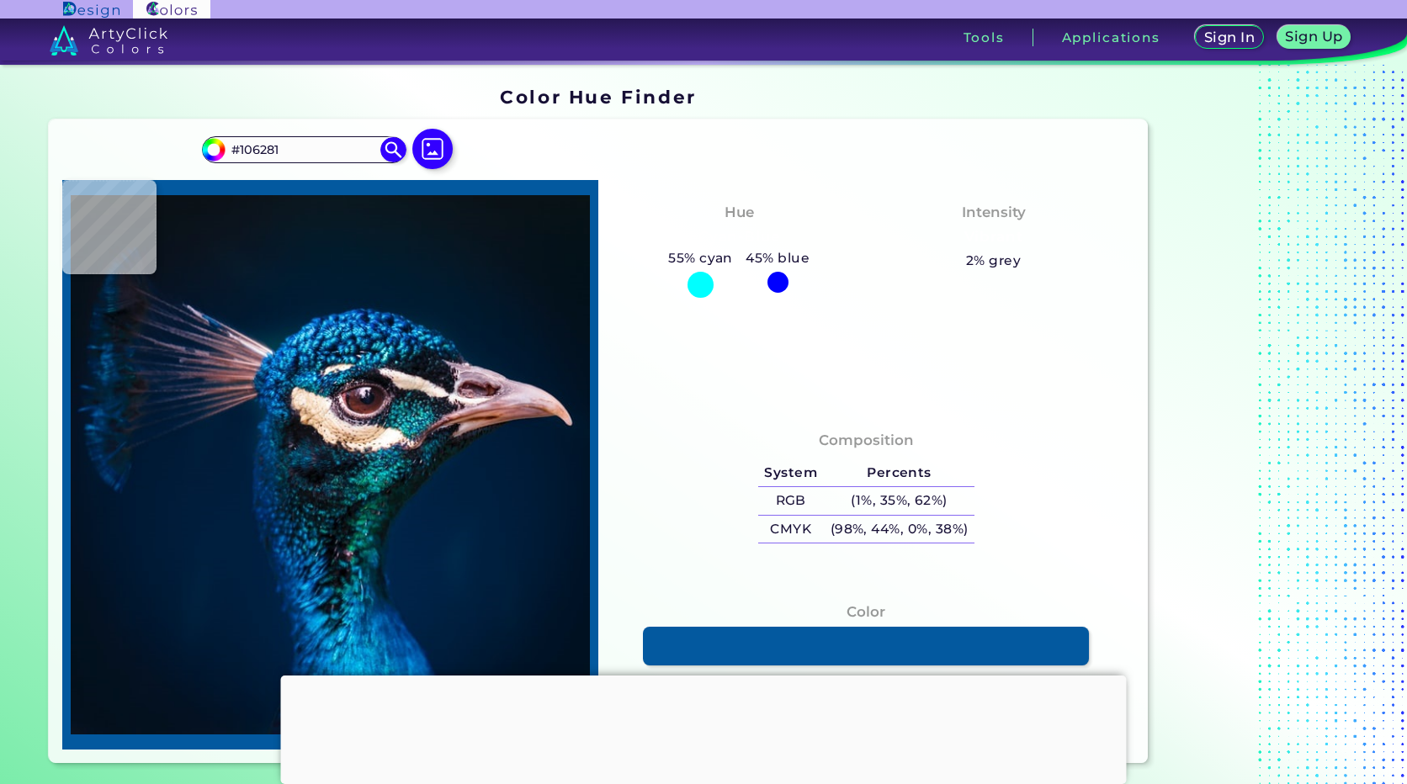
type input "#083E62"
type input "#065179"
type input "#002b63"
type input "#002B63"
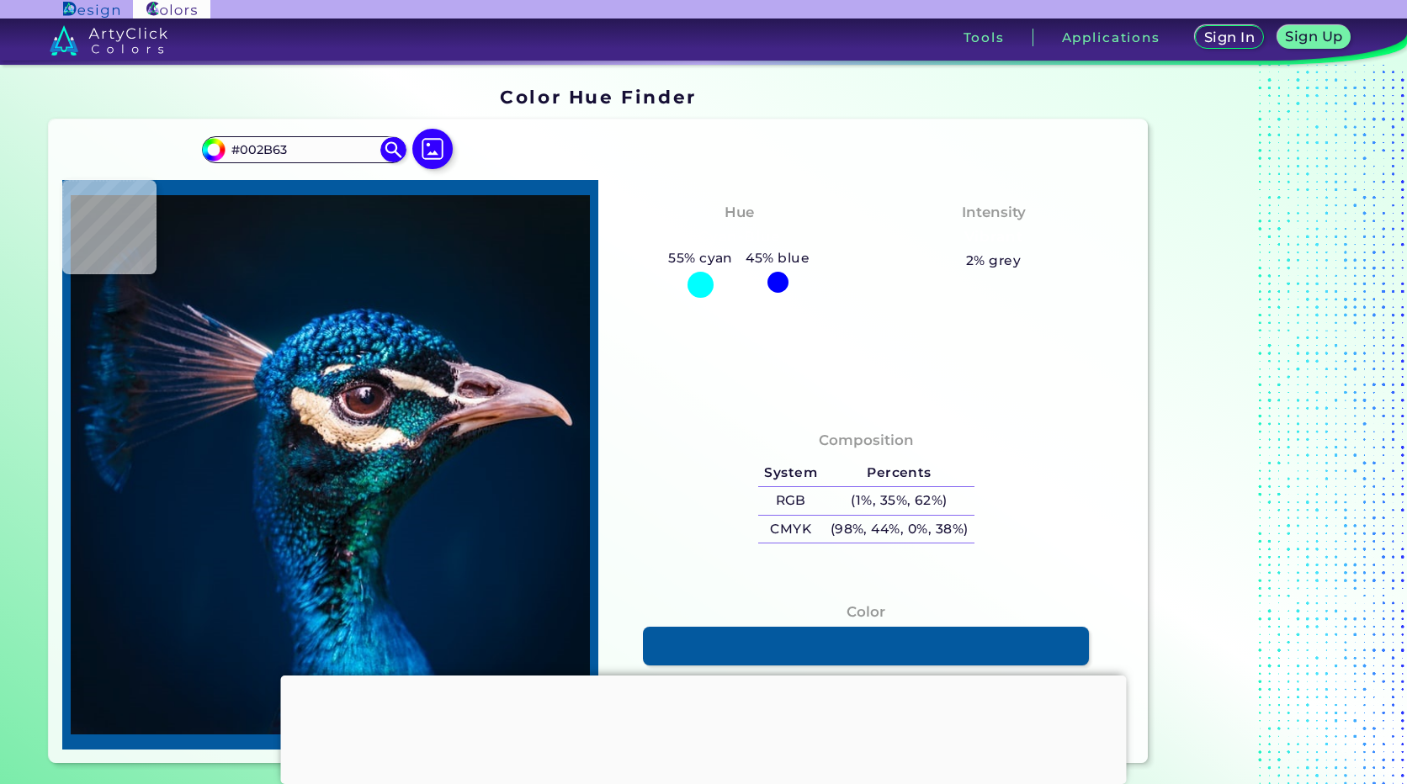
type input "#0c5096"
type input "#0C5096"
type input "#0c3b61"
type input "#0C3B61"
type input "#063661"
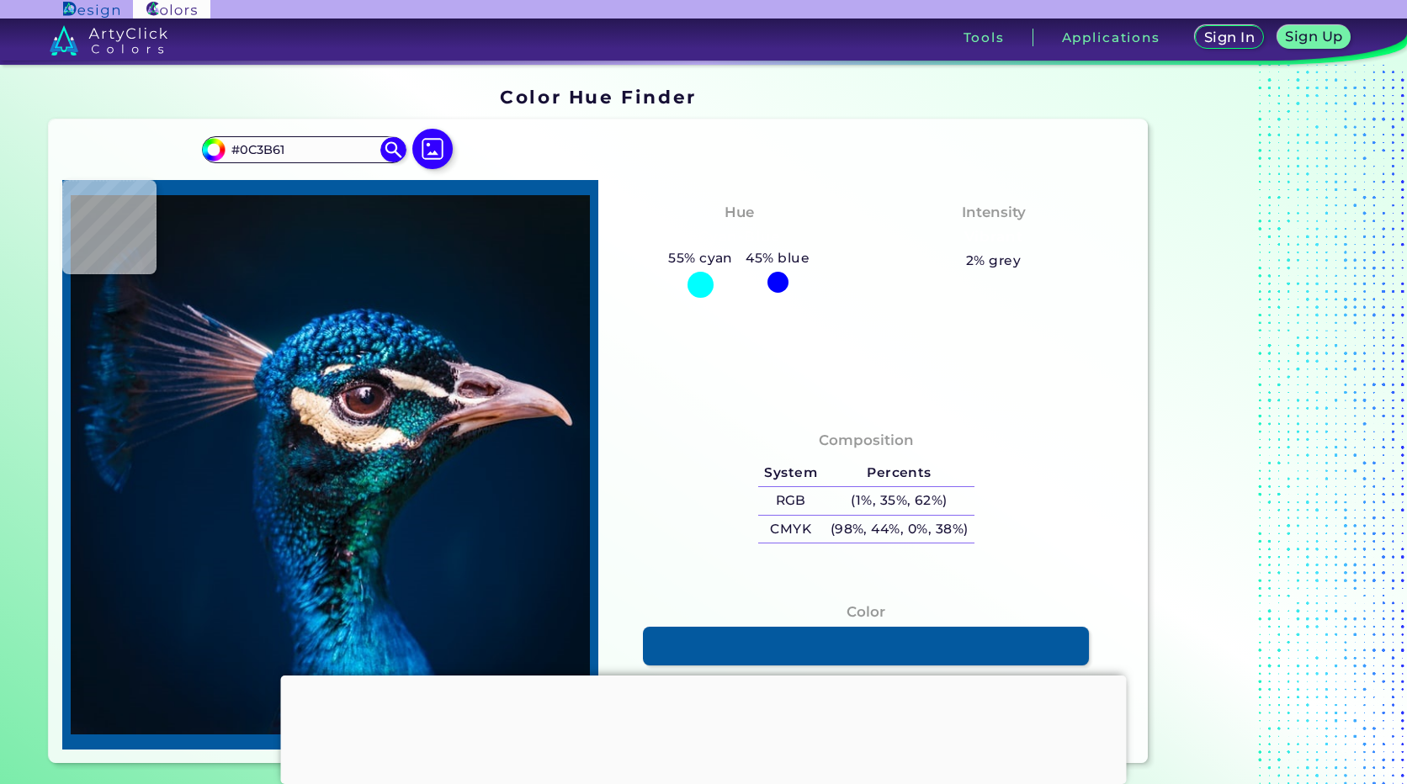
type input "#063661"
type input "#014d68"
type input "#014D68"
type input "#0c697c"
type input "#0C697C"
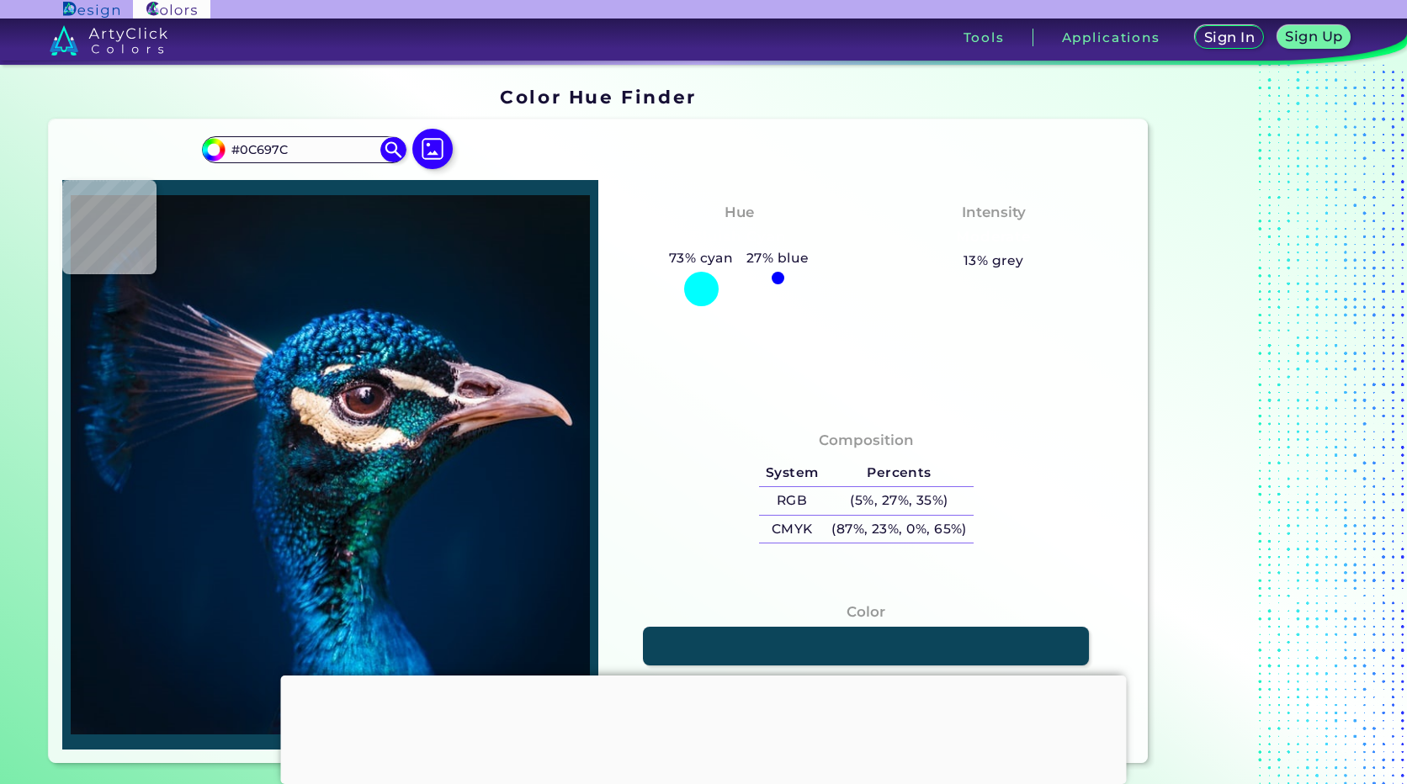
type input "#0c455a"
type input "#0C455A"
type input "#204057"
type input "#aea0ae"
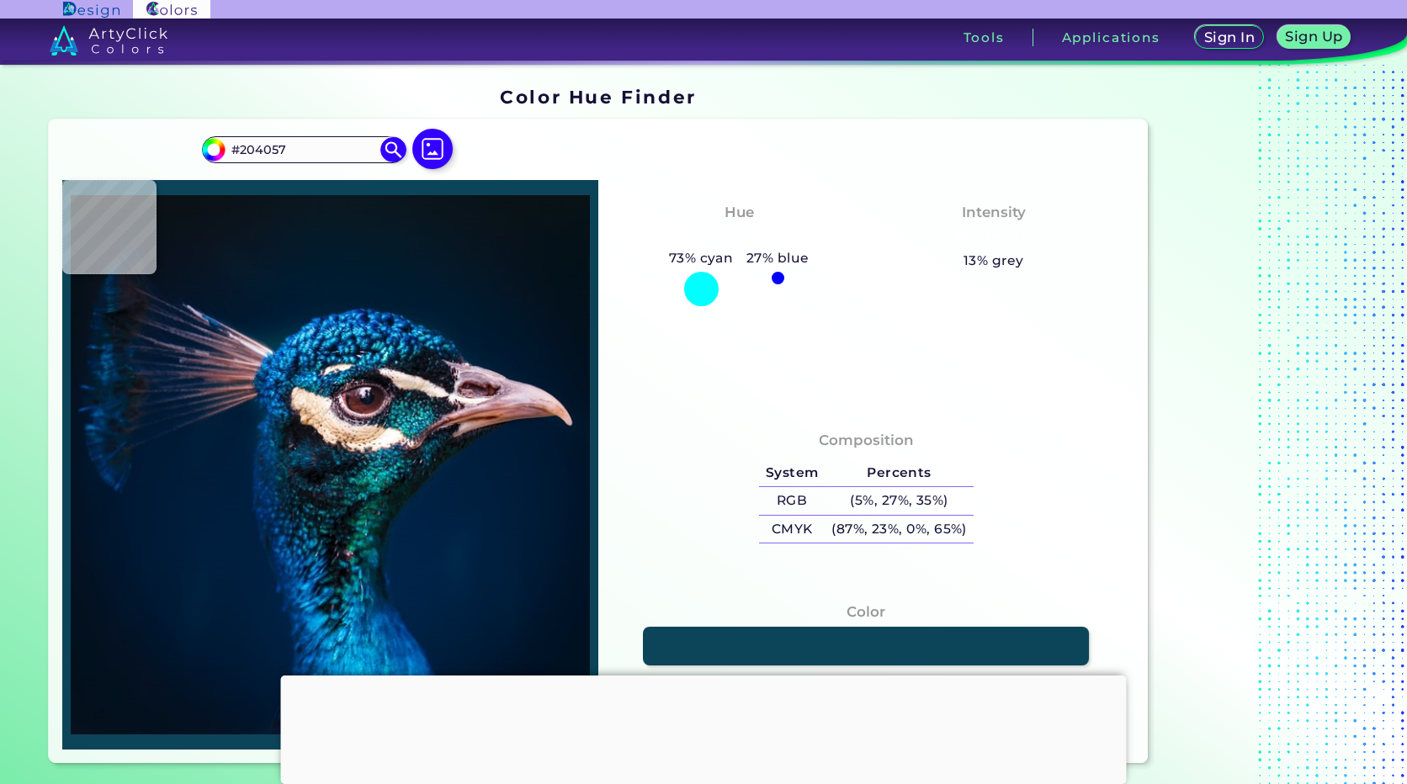
type input "#AEA0AE"
type input "#f1e7ee"
type input "#F1E7EE"
type input "#f9f5f8"
type input "#F9F5F8"
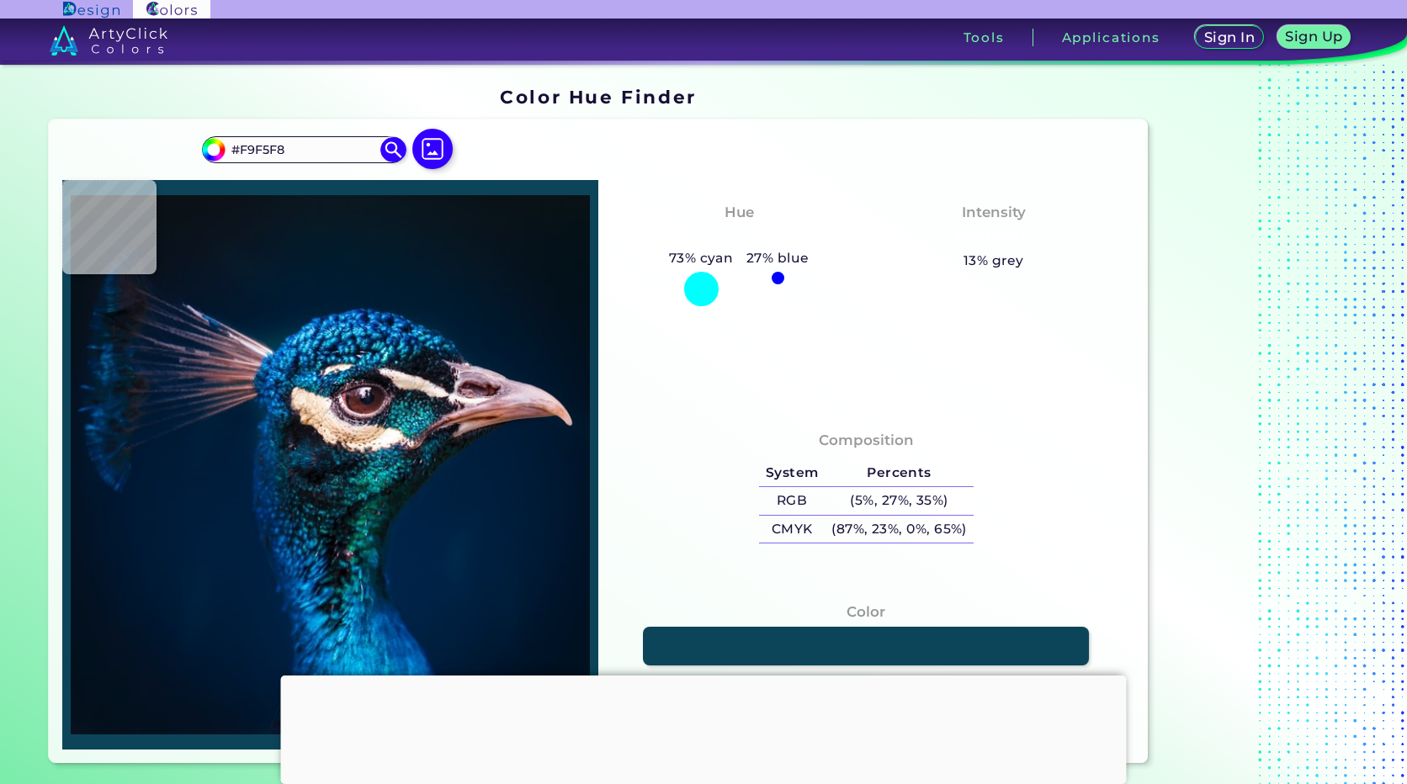
type input "#f3ebf1"
type input "#F3EBF1"
type input "#9b7f94"
type input "#9B7F94"
type input "#a792a1"
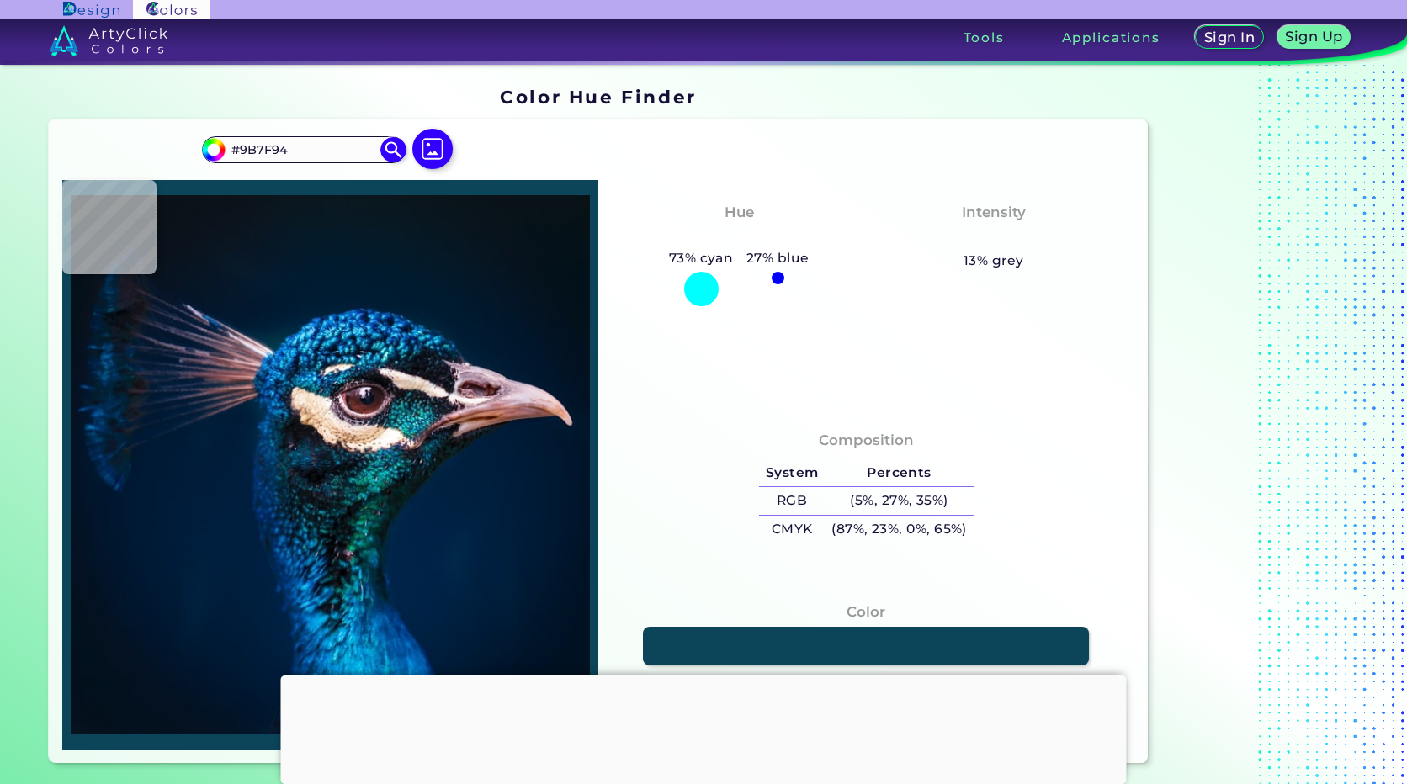
type input "#A792A1"
type input "#b1a4a9"
type input "#B1A4A9"
type input "#e1dbd9"
type input "#E1DBD9"
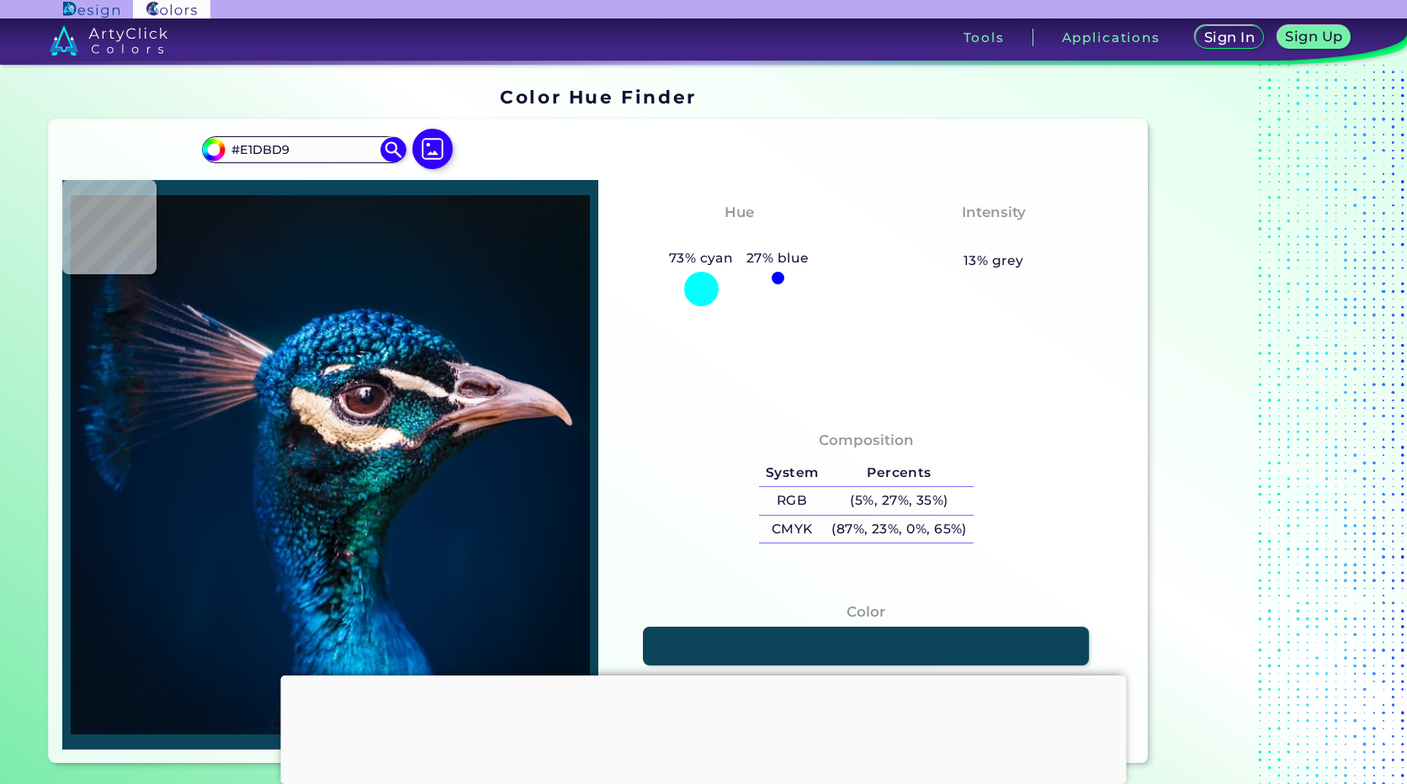
type input "#d3c8cb"
type input "#D3C8CB"
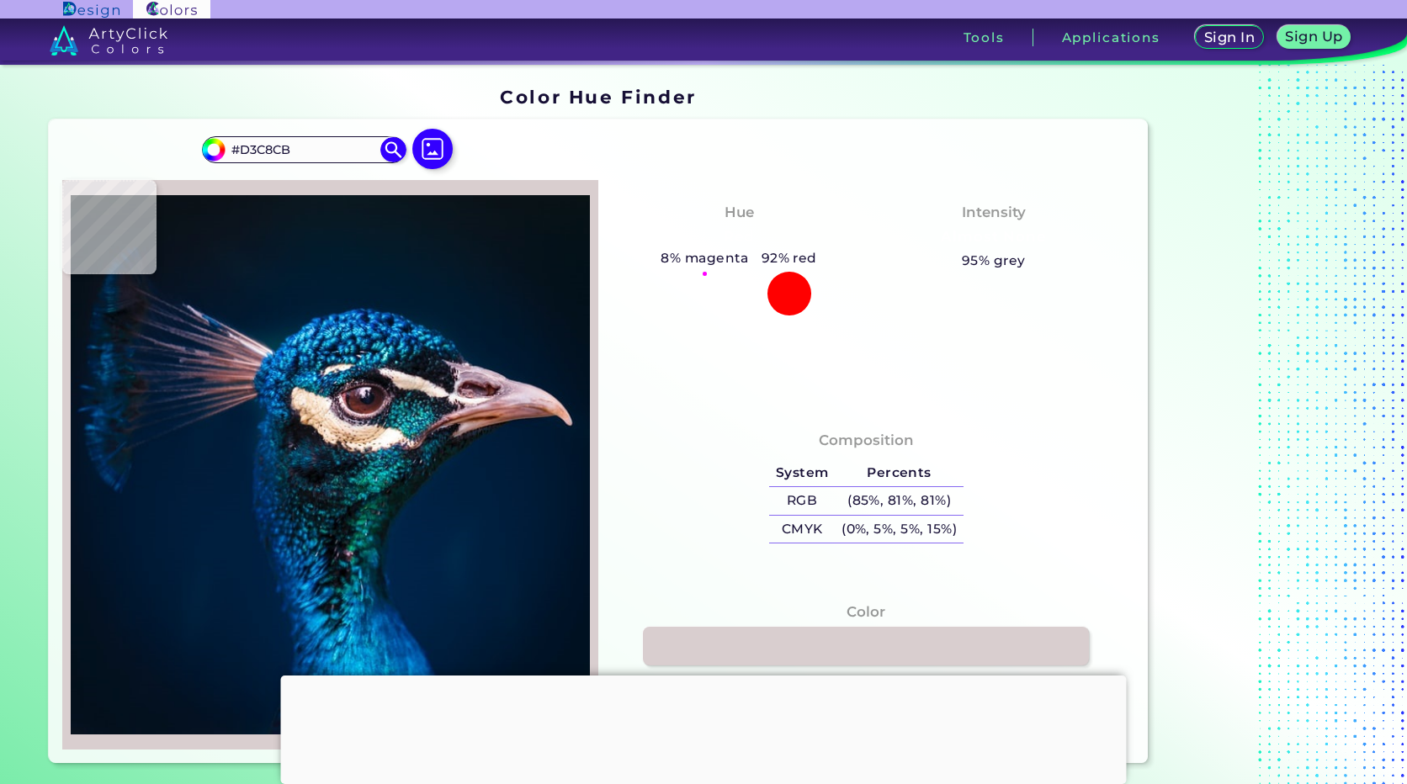
type input "#d9cecf"
type input "#D9CECF"
type input "#ede4dd"
type input "#EDE4DD"
type input "#faf1e6"
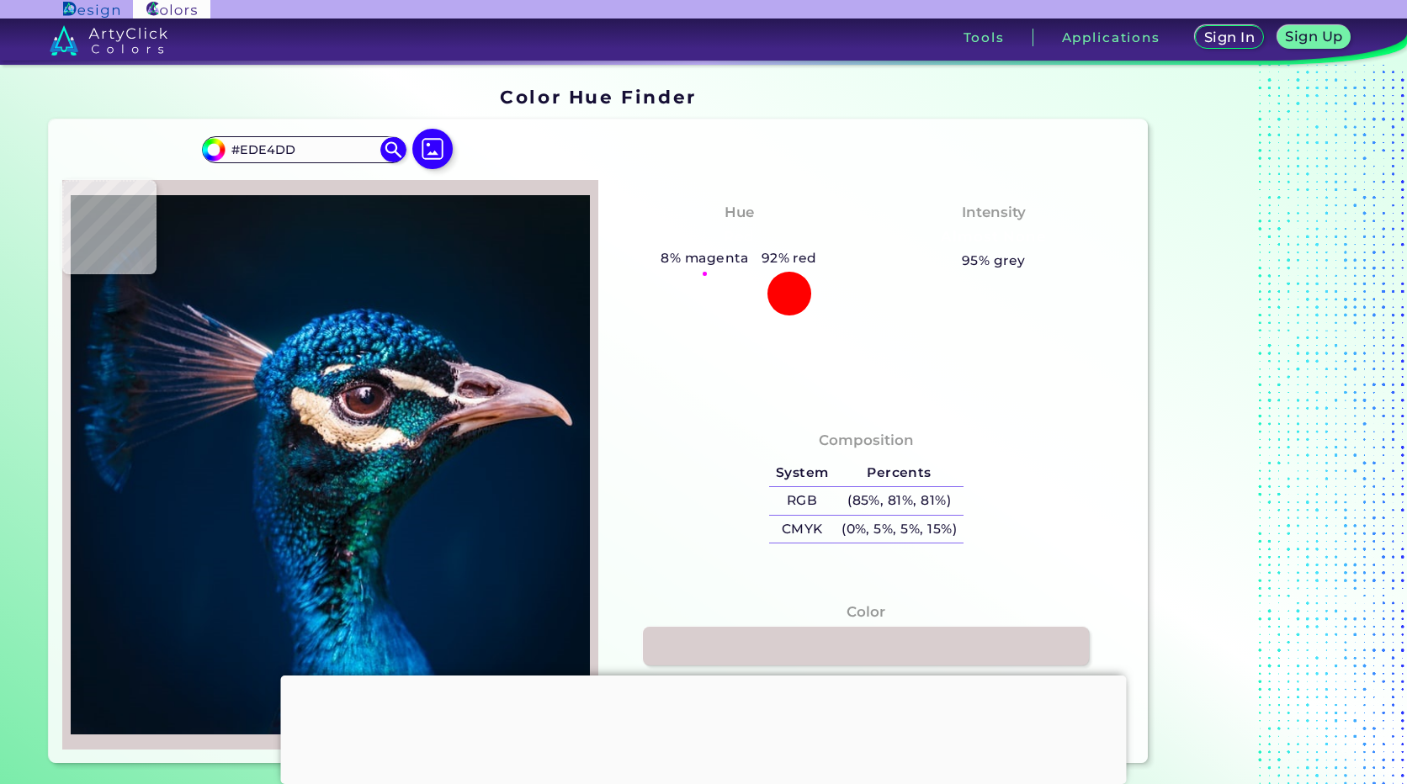
type input "#FAF1E6"
type input "#f9f0e0"
type input "#F9F0E0"
type input "#fbf5e4"
type input "#FBF5E4"
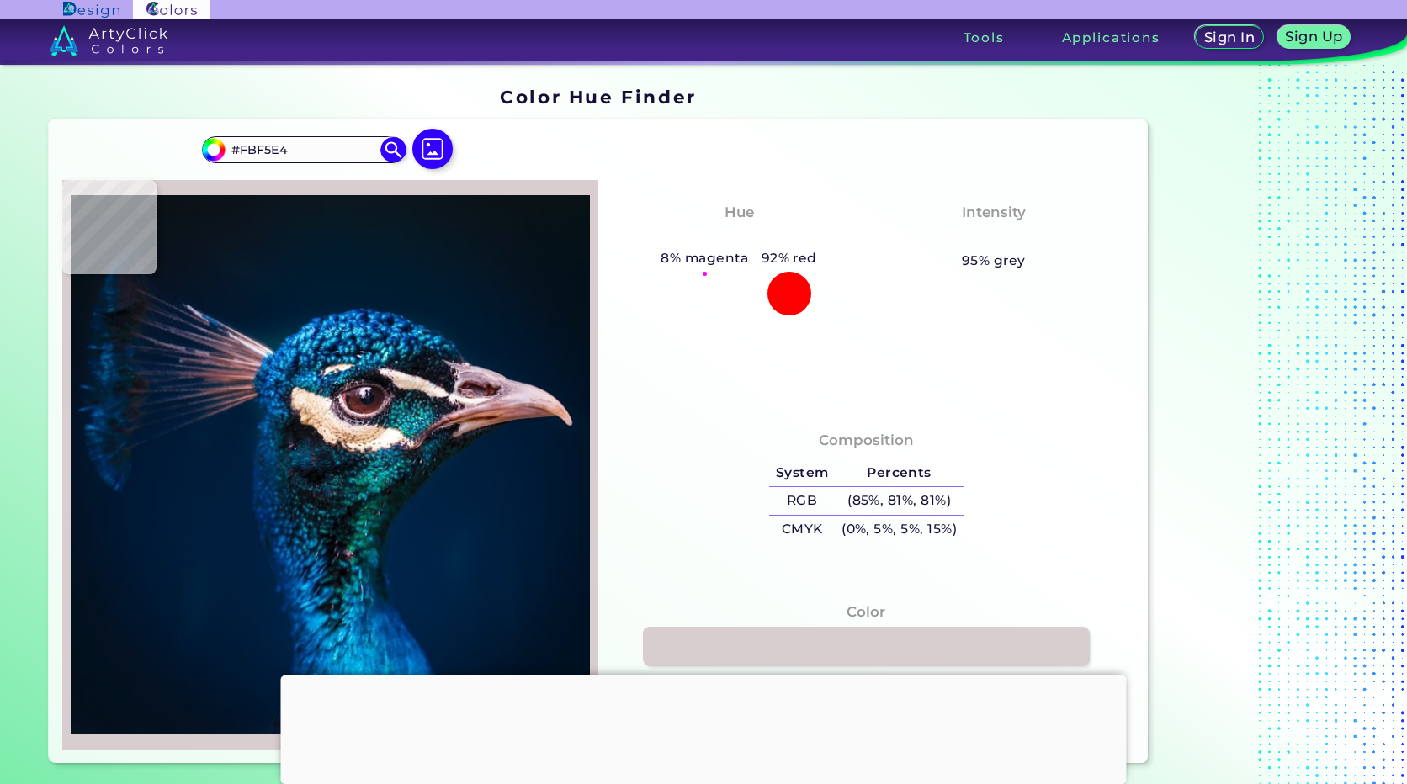
type input "#f4e6d5"
type input "#F4E6D5"
type input "#f1decc"
type input "#F1DECC"
type input "#f6dcc8"
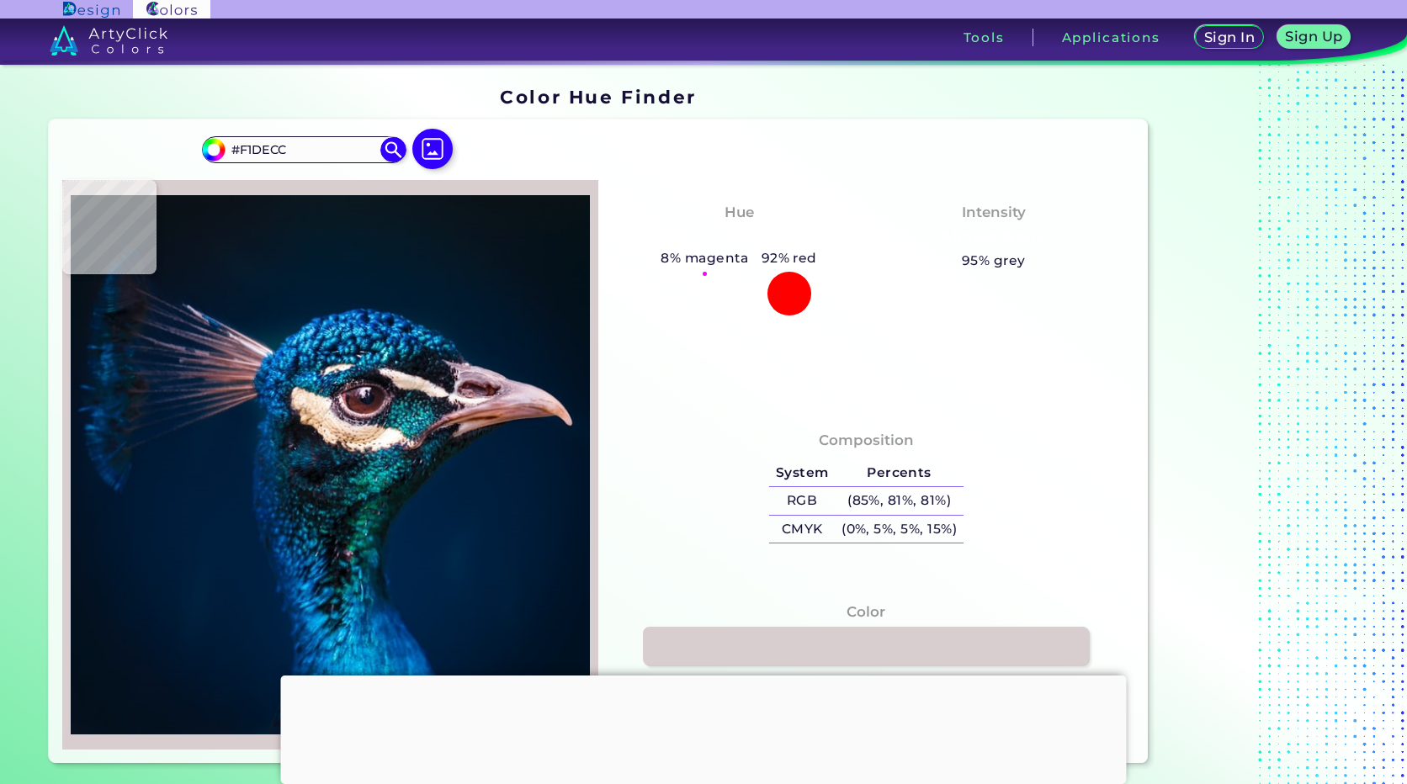
type input "#F6DCC8"
type input "#f5cdaf"
type input "#F5CDAF"
type input "#b99070"
type input "#B99070"
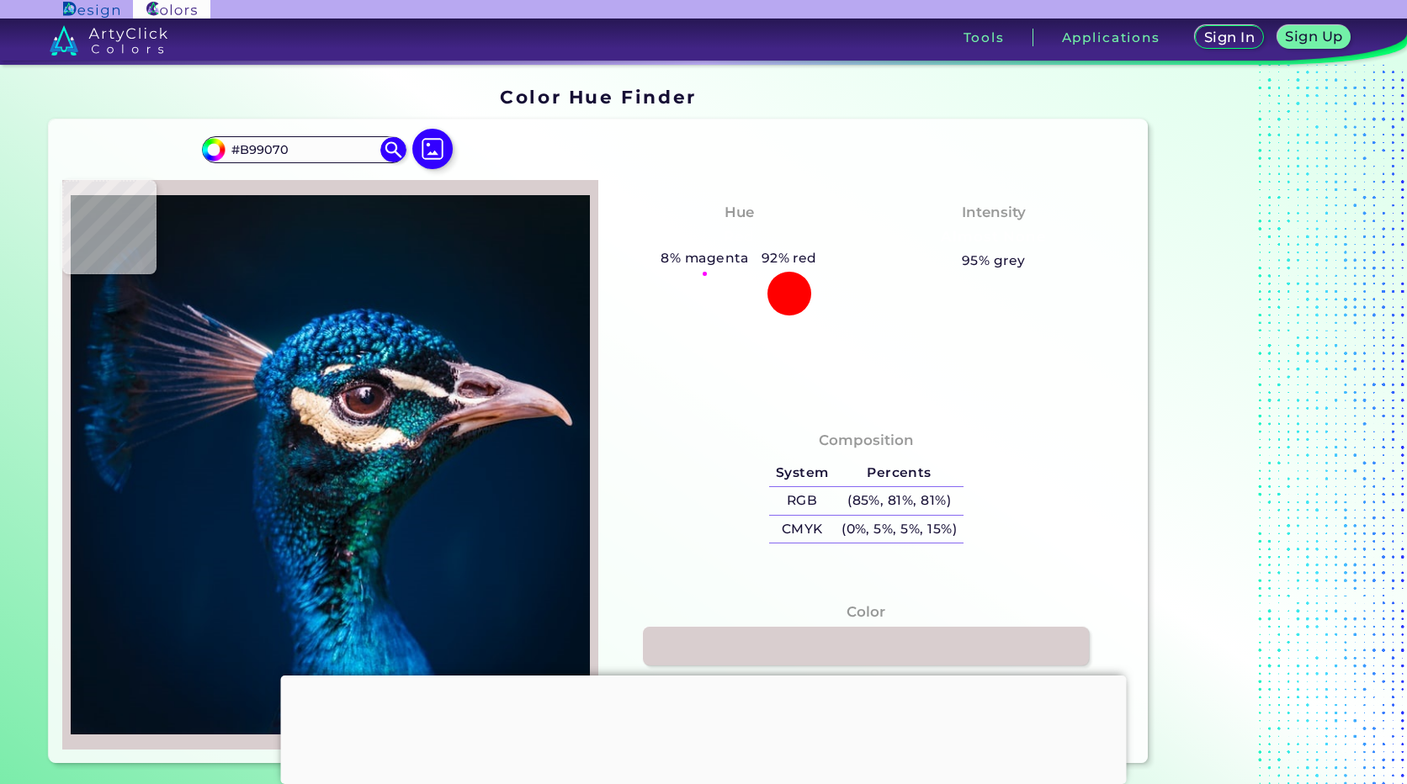
type input "#efd0af"
type input "#EFD0AF"
type input "#edcfb5"
type input "#EDCFB5"
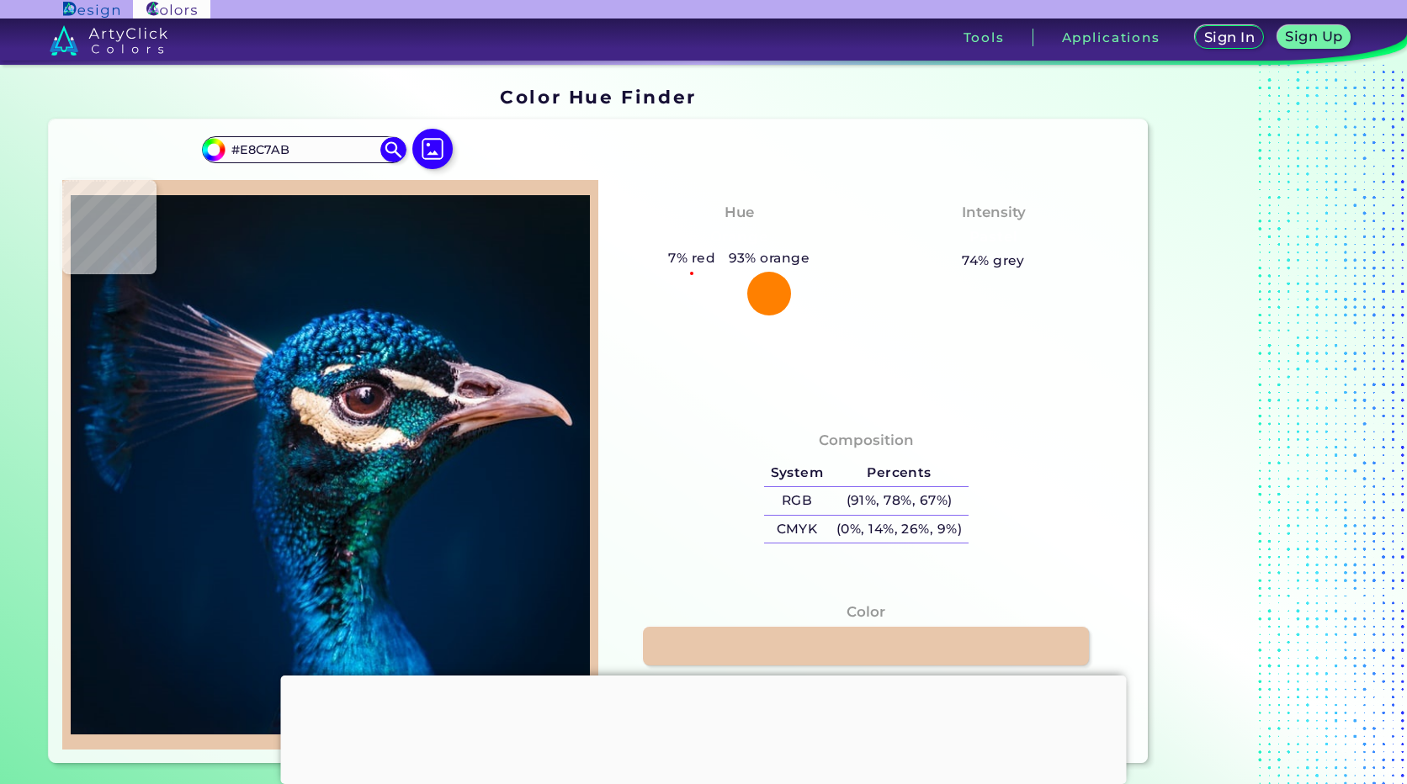
click at [295, 413] on div at bounding box center [330, 465] width 536 height 570
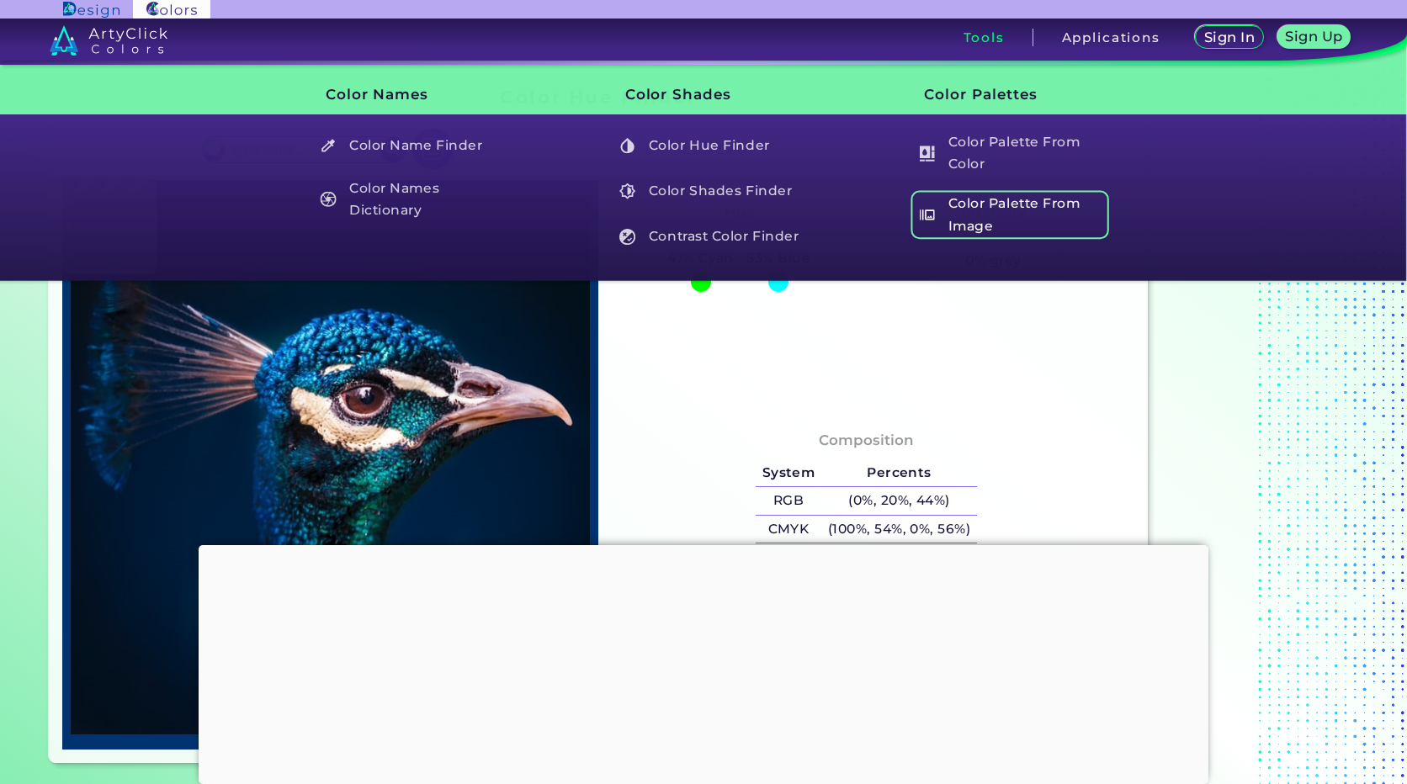
click at [979, 206] on h5 "Color Palette From Image" at bounding box center [1009, 215] width 198 height 48
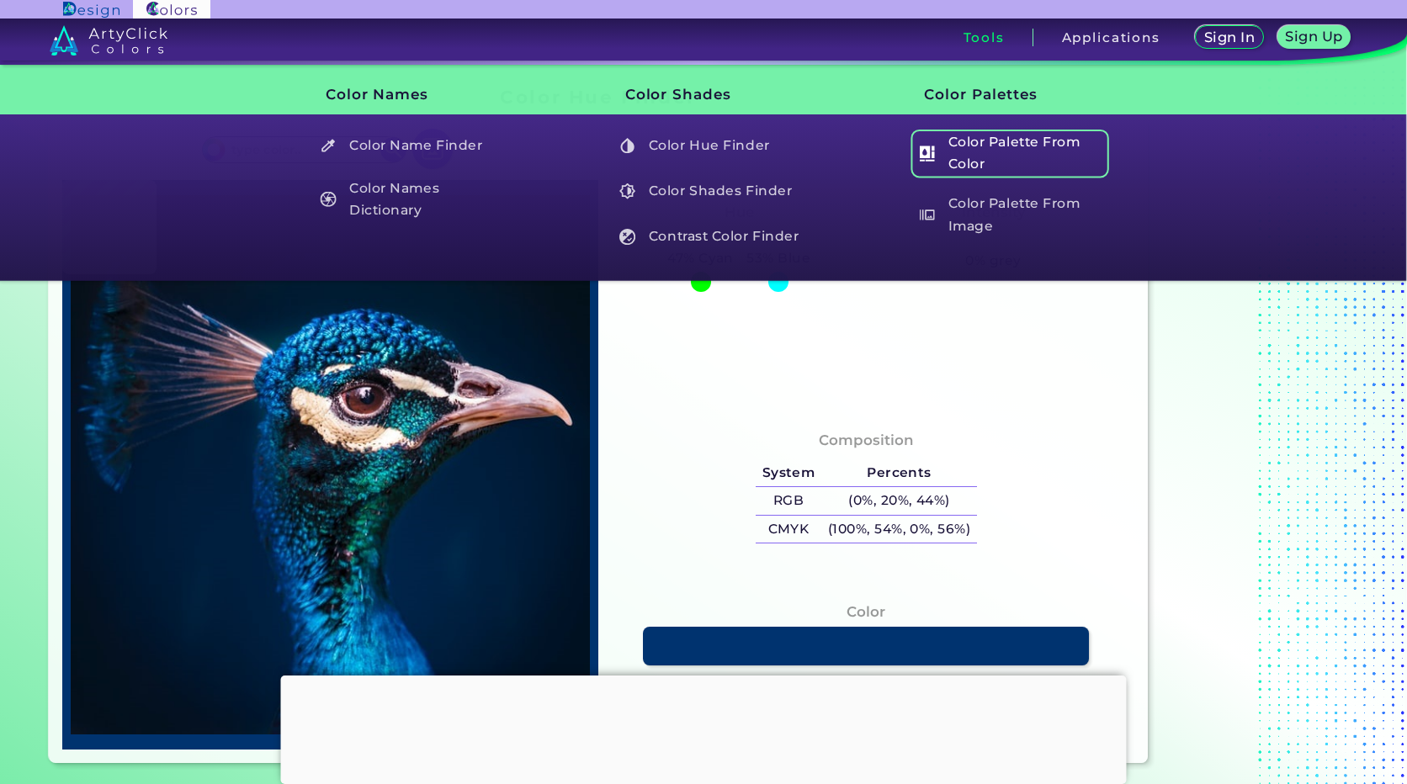
click at [969, 170] on h5 "Color Palette From Color" at bounding box center [1009, 154] width 198 height 48
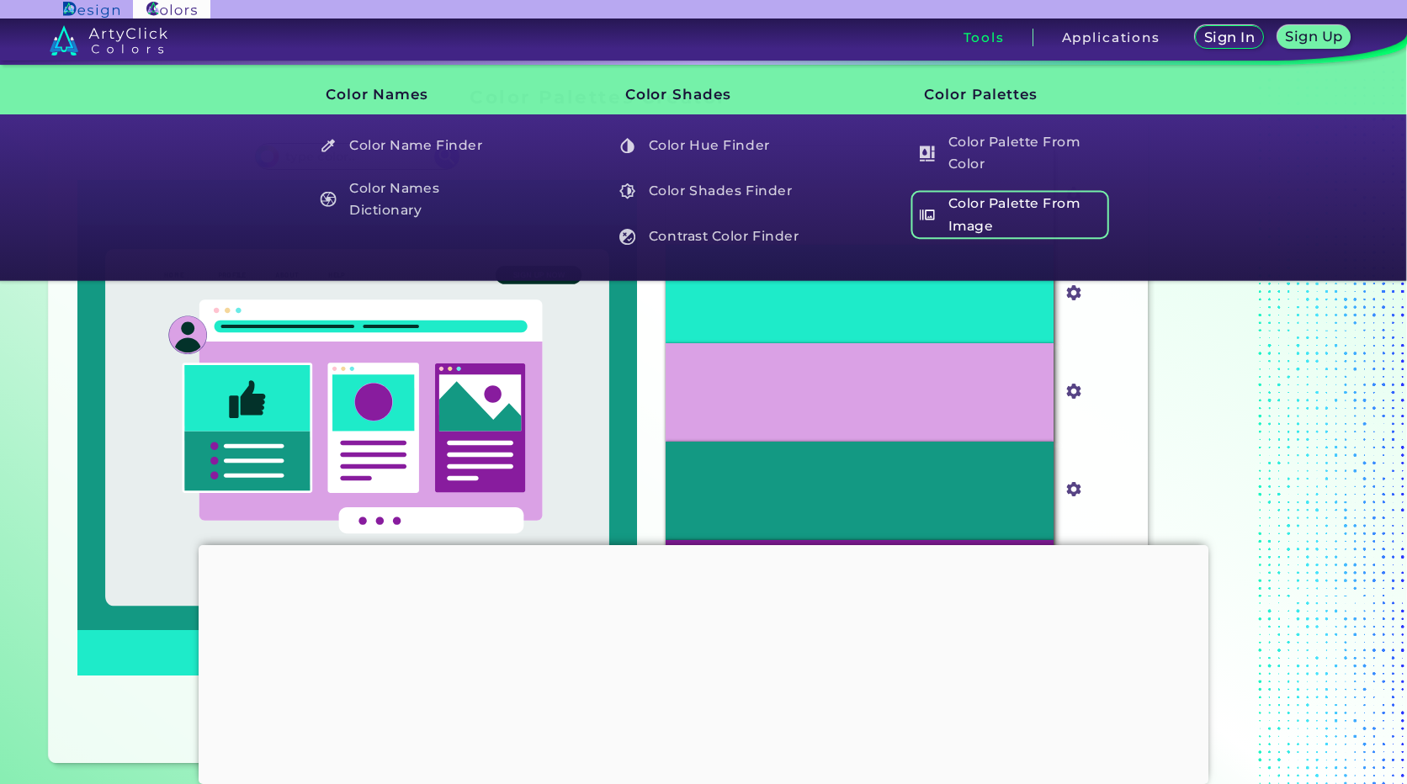
click at [946, 214] on h5 "Color Palette From Image" at bounding box center [1009, 215] width 198 height 48
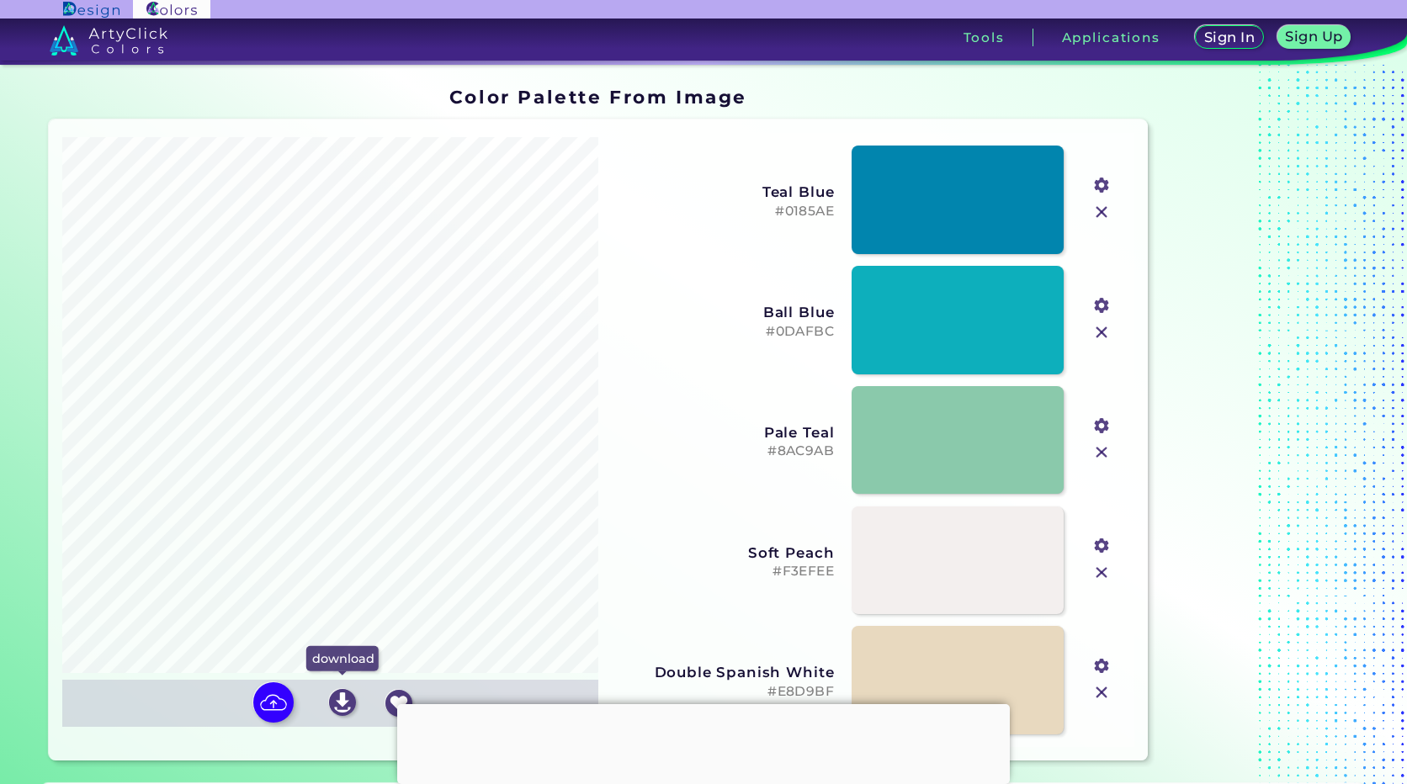
click at [342, 704] on img at bounding box center [342, 702] width 27 height 27
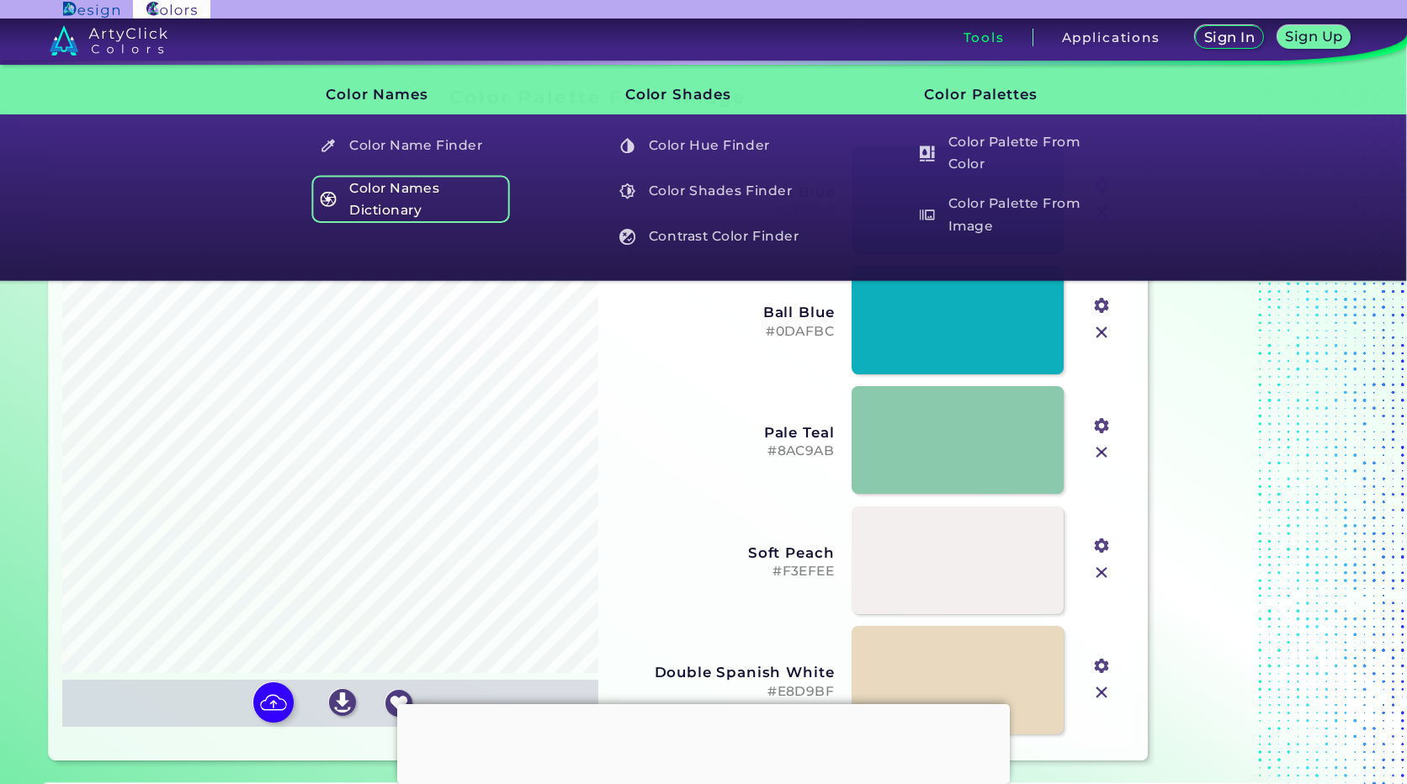
click at [358, 206] on h5 "Color Names Dictionary" at bounding box center [411, 199] width 198 height 48
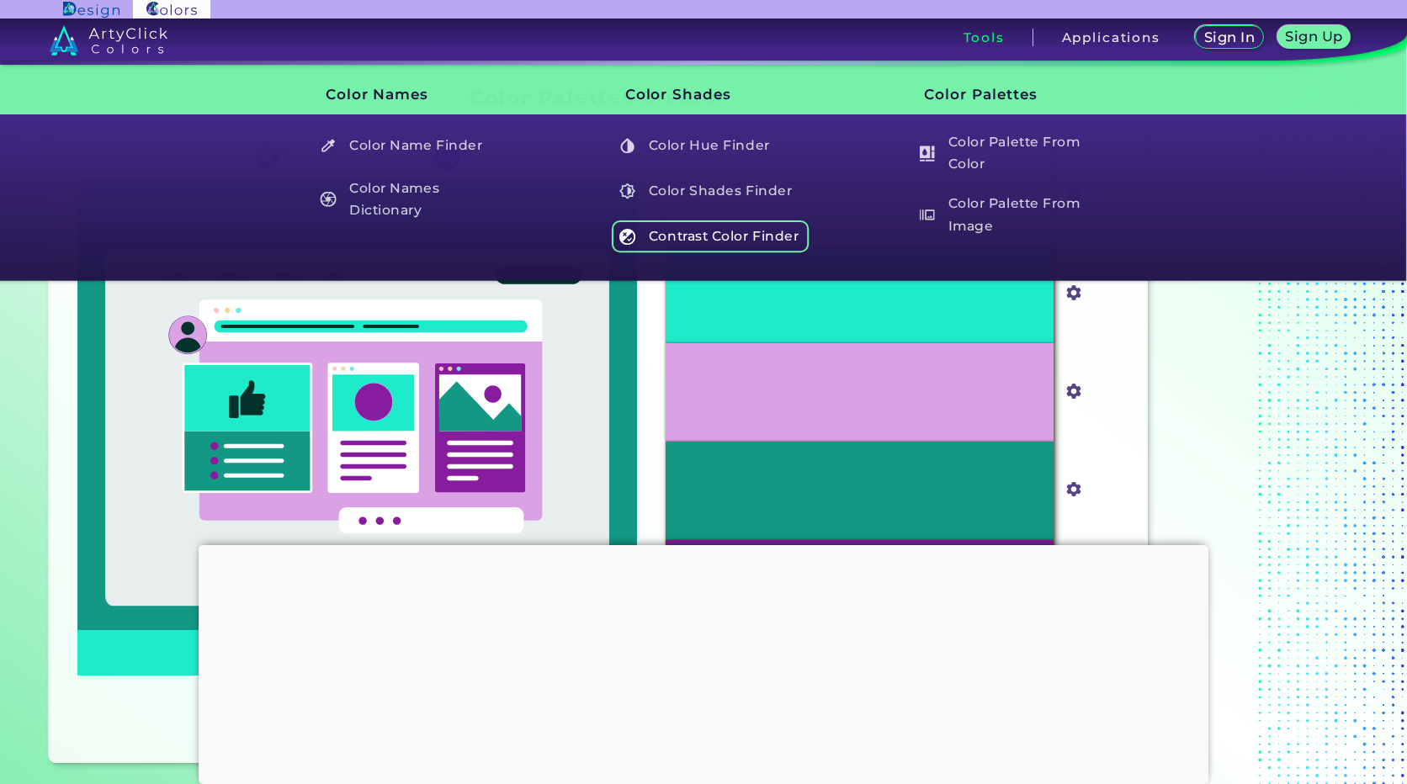
click at [714, 239] on h5 "Contrast Color Finder" at bounding box center [711, 236] width 198 height 32
